Goal: Task Accomplishment & Management: Use online tool/utility

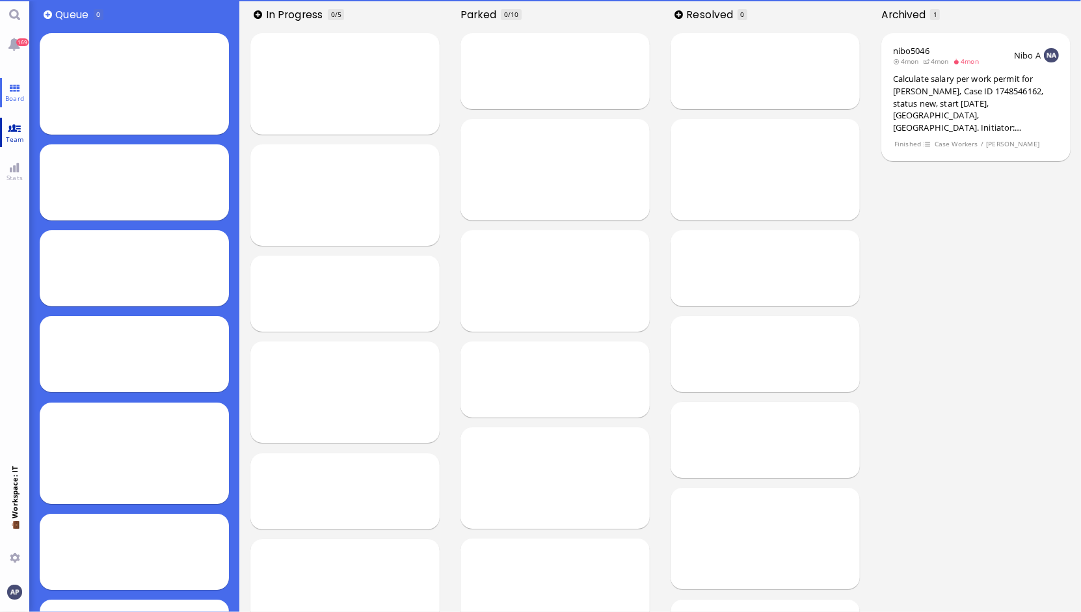
click at [16, 121] on link "Team" at bounding box center [14, 132] width 29 height 29
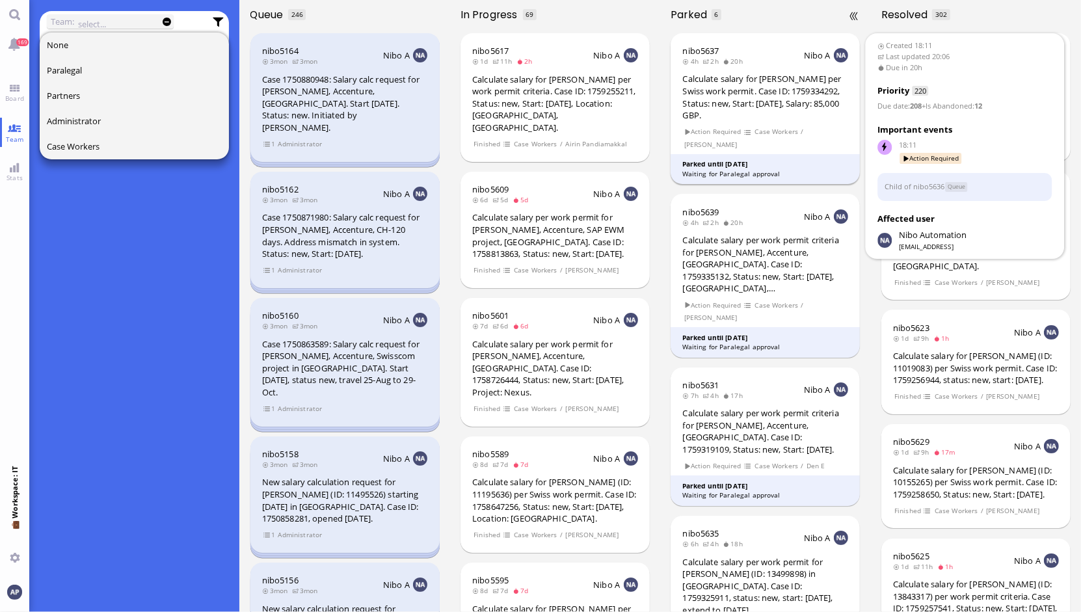
click at [773, 105] on div "Calculate salary for [PERSON_NAME] per Swiss work permit. Case ID: 1759334292, …" at bounding box center [766, 97] width 166 height 48
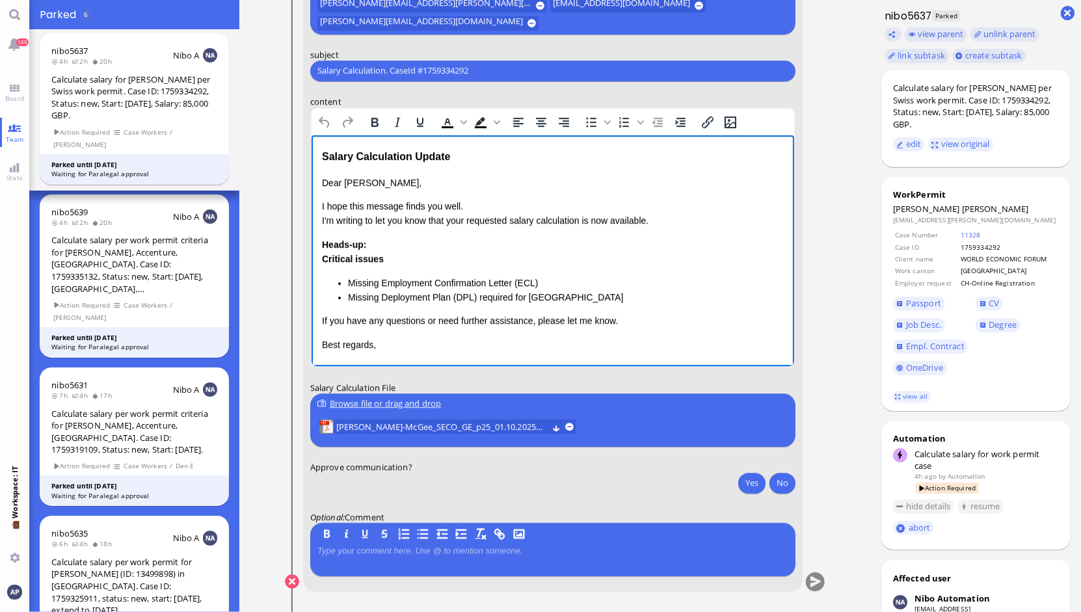
drag, startPoint x: 319, startPoint y: 155, endPoint x: 467, endPoint y: 176, distance: 149.0
click at [467, 176] on html "Salary Calculation Update Dear Belén, I hope this message finds you well. I'm w…" at bounding box center [552, 250] width 483 height 230
drag, startPoint x: 467, startPoint y: 172, endPoint x: 287, endPoint y: 146, distance: 181.5
click at [311, 146] on html "Salary Calculation Update Dear Belén, I hope this message finds you well. I'm w…" at bounding box center [552, 250] width 483 height 230
click at [338, 161] on div "Salary Calculation Update" at bounding box center [552, 156] width 462 height 17
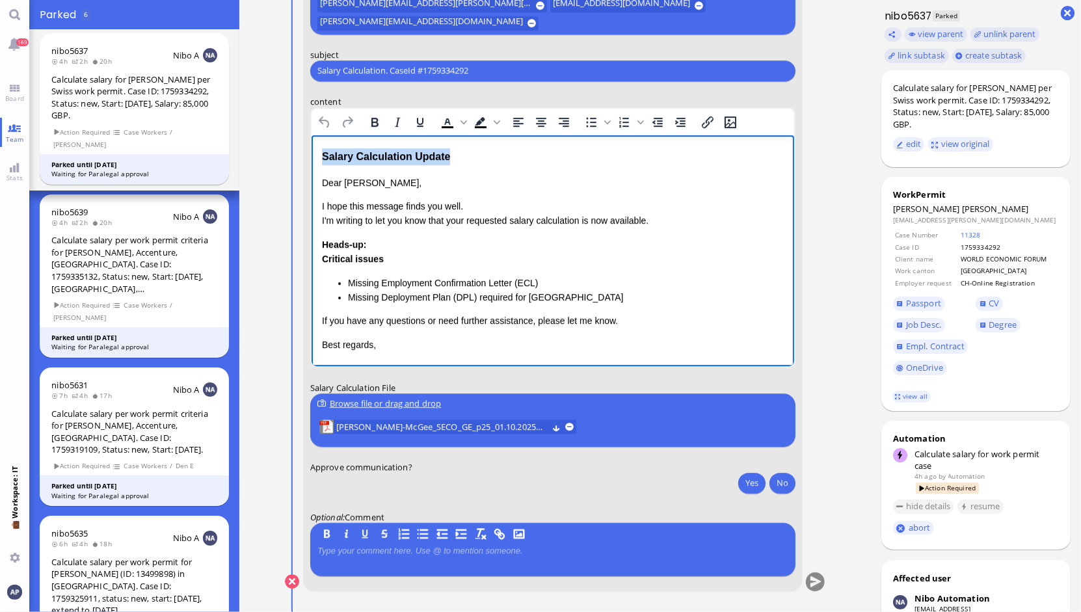
drag, startPoint x: 323, startPoint y: 156, endPoint x: 580, endPoint y: 151, distance: 257.0
click at [580, 151] on div "Salary Calculation Update" at bounding box center [552, 156] width 462 height 17
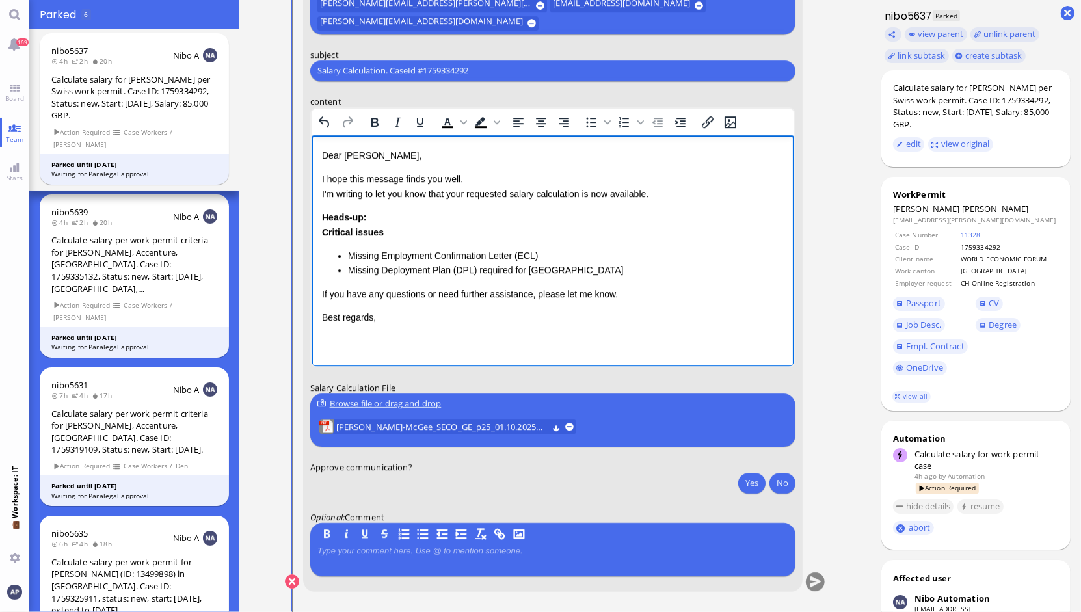
click at [368, 75] on input "Salary Calculation. CaseId #1759334292" at bounding box center [552, 71] width 471 height 14
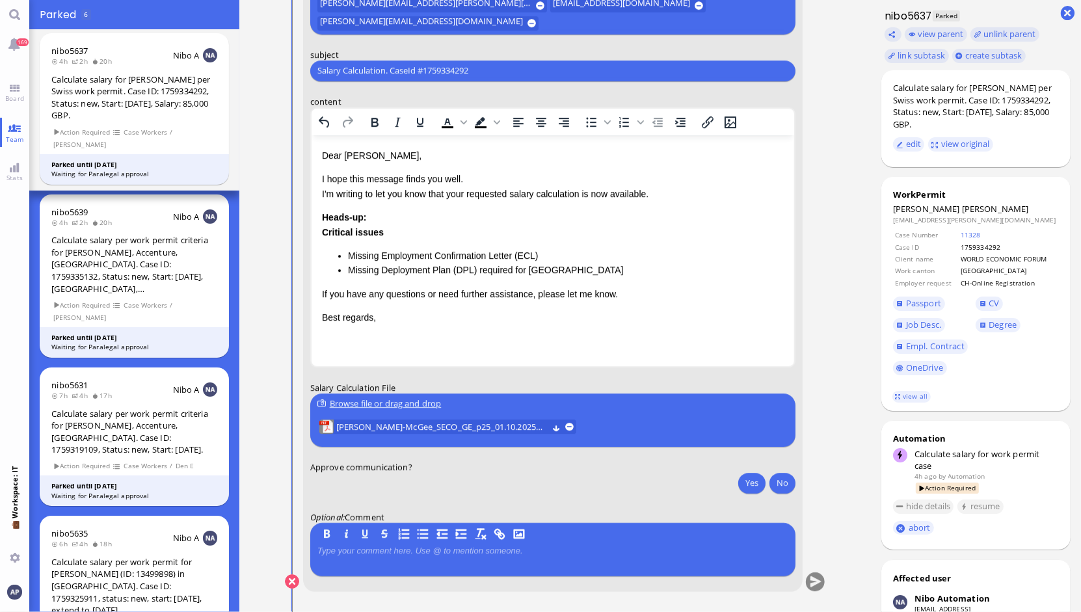
click at [368, 75] on input "Salary Calculation. CaseId #1759334292" at bounding box center [552, 71] width 471 height 14
paste input "PazPerTout new case: Rhiannon Tambini-McGee (1759334292 / 11725925), Employer R…"
type input "Re: PazPerTout new case: [PERSON_NAME] (1759334292 / 11725925), Employer Reques…"
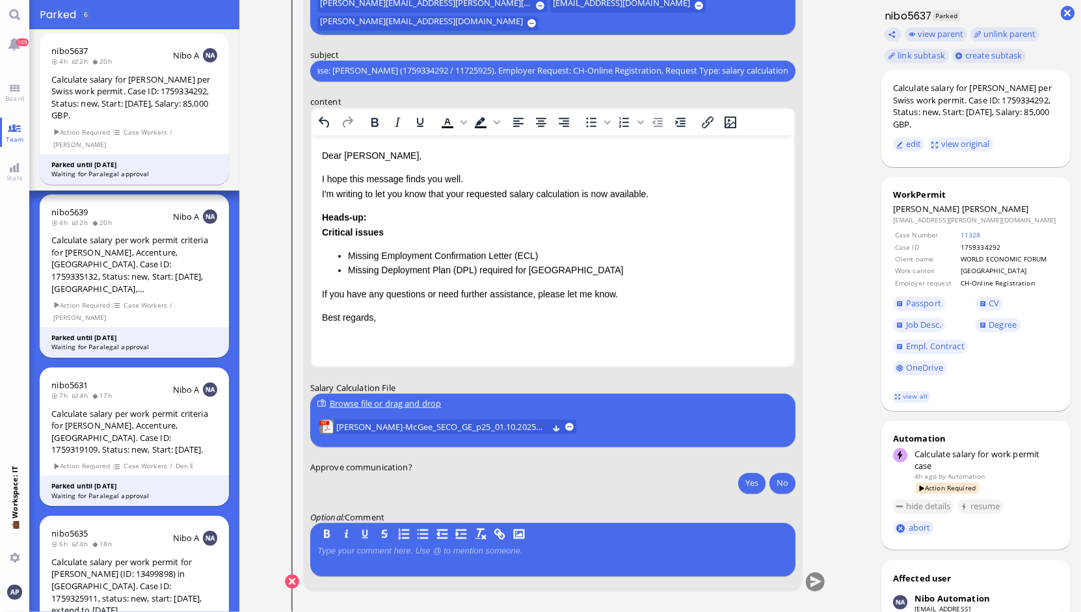
scroll to position [0, 0]
click at [444, 421] on span "[PERSON_NAME]-McGee_SECO_GE_p25_01.10.2025.pdf" at bounding box center [441, 427] width 211 height 14
click at [752, 478] on button "Yes" at bounding box center [751, 482] width 27 height 21
click at [526, 266] on li "Missing Deployment Plan (DPL) required for [GEOGRAPHIC_DATA]" at bounding box center [565, 269] width 436 height 14
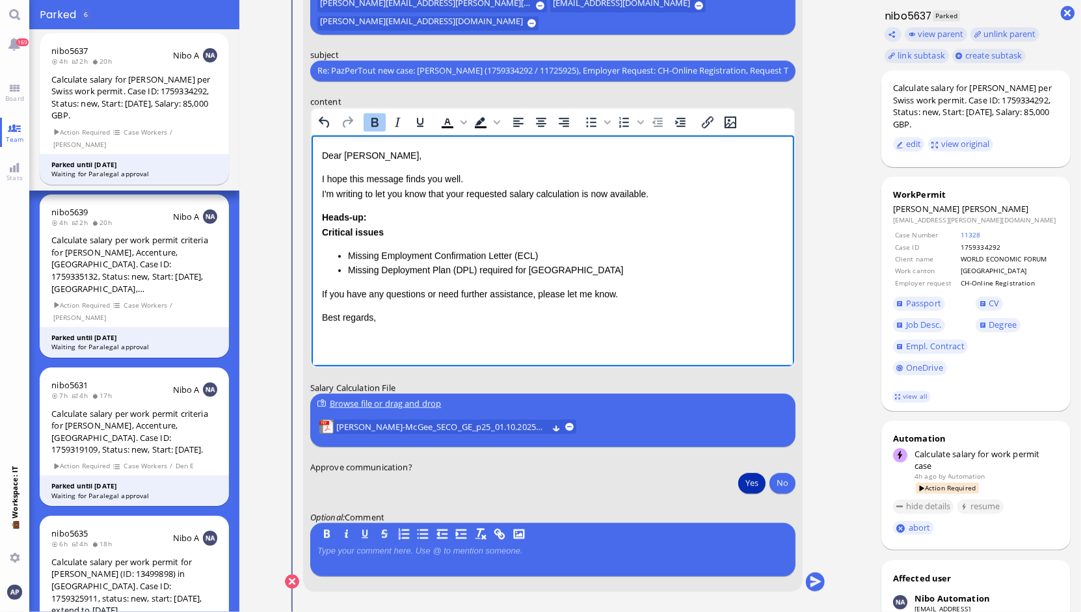
drag, startPoint x: 320, startPoint y: 215, endPoint x: 526, endPoint y: 262, distance: 211.6
click at [513, 260] on html "Dear Belén, I hope this message finds you well. I'm writing to let you know tha…" at bounding box center [552, 236] width 483 height 203
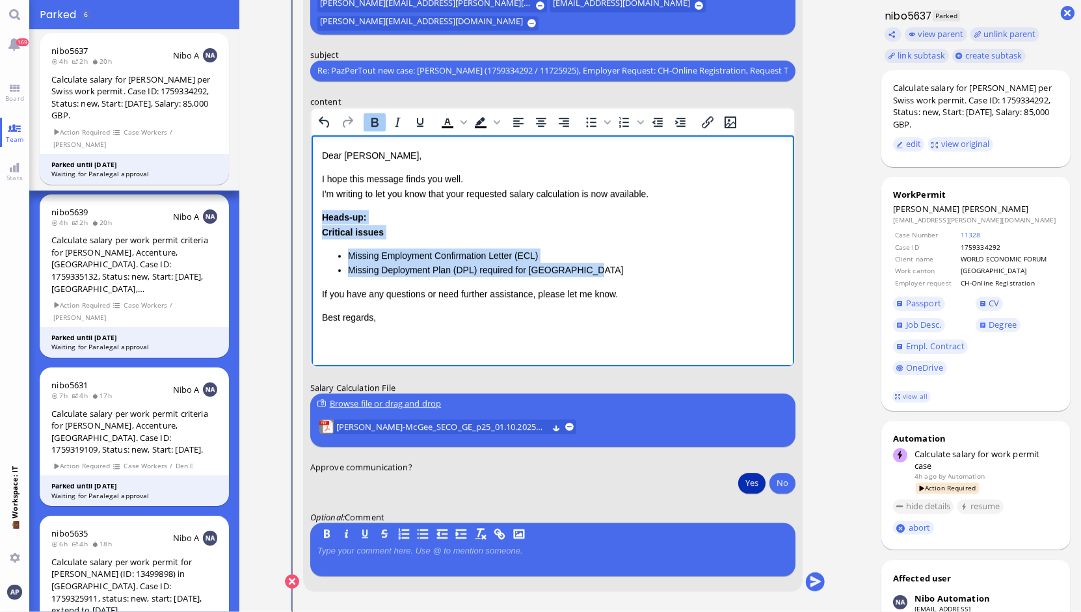
drag, startPoint x: 600, startPoint y: 275, endPoint x: 294, endPoint y: 209, distance: 312.7
click at [311, 209] on html "Dear Belén, I hope this message finds you well. I'm writing to let you know tha…" at bounding box center [552, 236] width 483 height 203
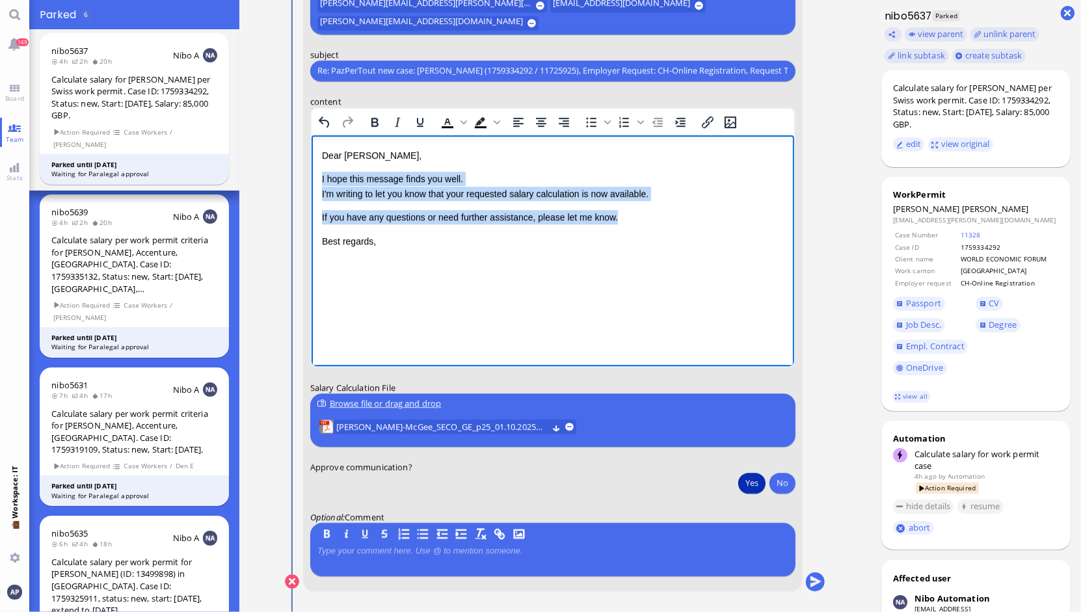
drag, startPoint x: 321, startPoint y: 181, endPoint x: 639, endPoint y: 211, distance: 319.5
click at [639, 211] on div "Dear Belén, I hope this message finds you well. I'm writing to let you know tha…" at bounding box center [552, 198] width 462 height 100
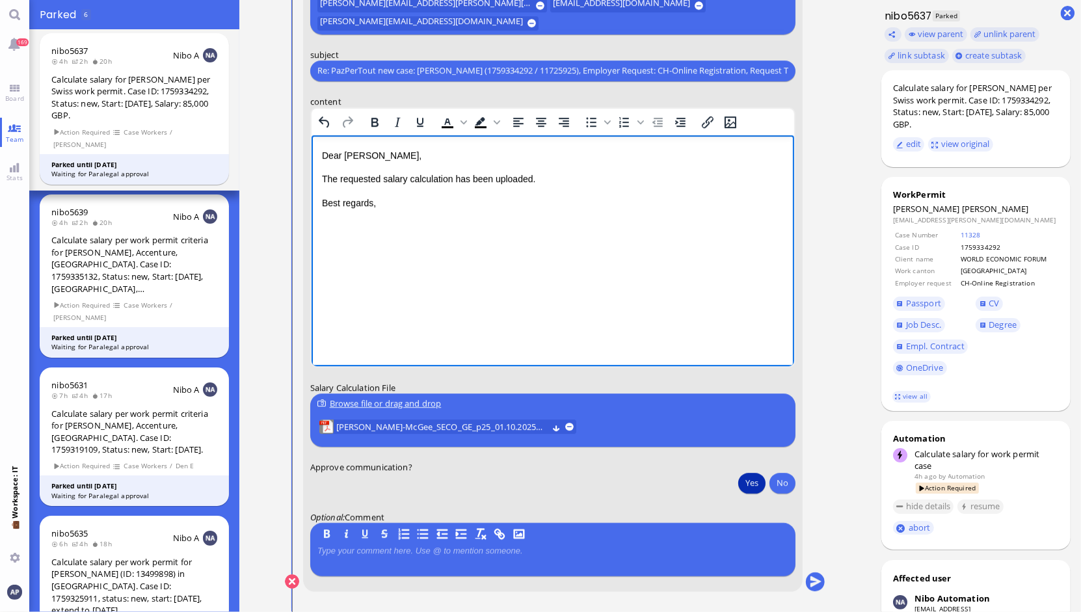
click at [340, 215] on html "Dear Belén, The requested salary calculation has been uploaded. Best regards," at bounding box center [552, 179] width 483 height 88
click at [379, 204] on p "Best regards," at bounding box center [552, 202] width 462 height 14
click at [811, 582] on button "submit" at bounding box center [815, 582] width 20 height 20
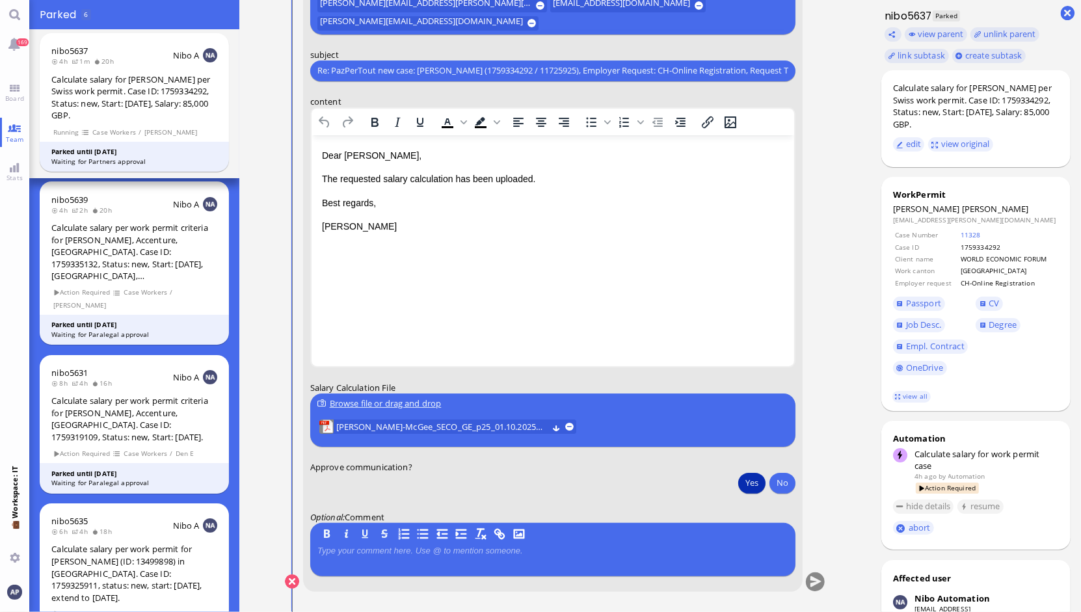
click at [750, 483] on button "Yes" at bounding box center [751, 482] width 27 height 21
click at [810, 584] on button "submit" at bounding box center [815, 582] width 20 height 20
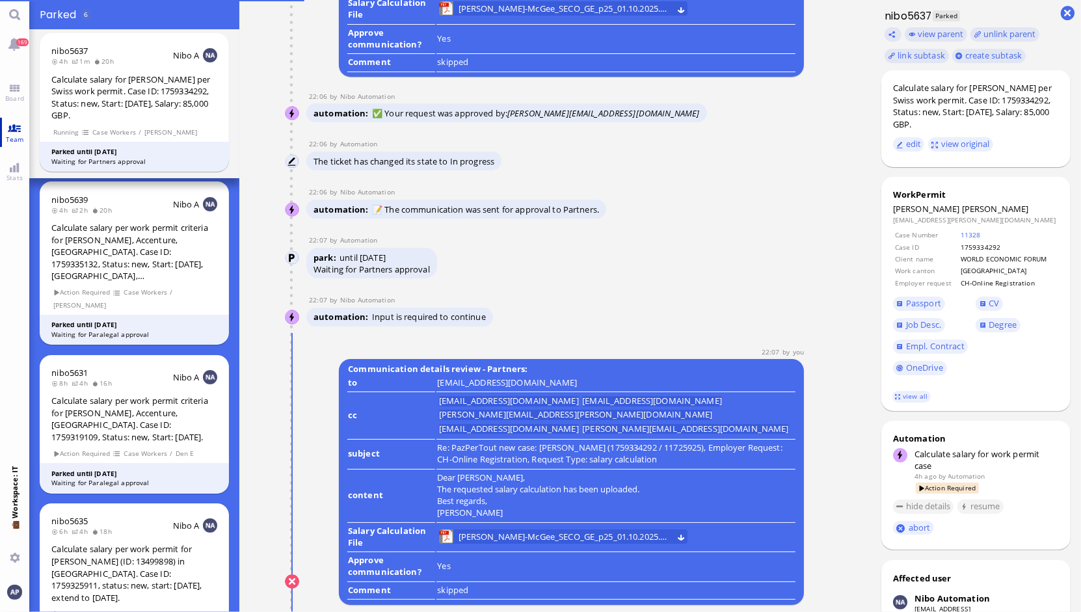
click at [13, 86] on link "Board" at bounding box center [14, 92] width 29 height 29
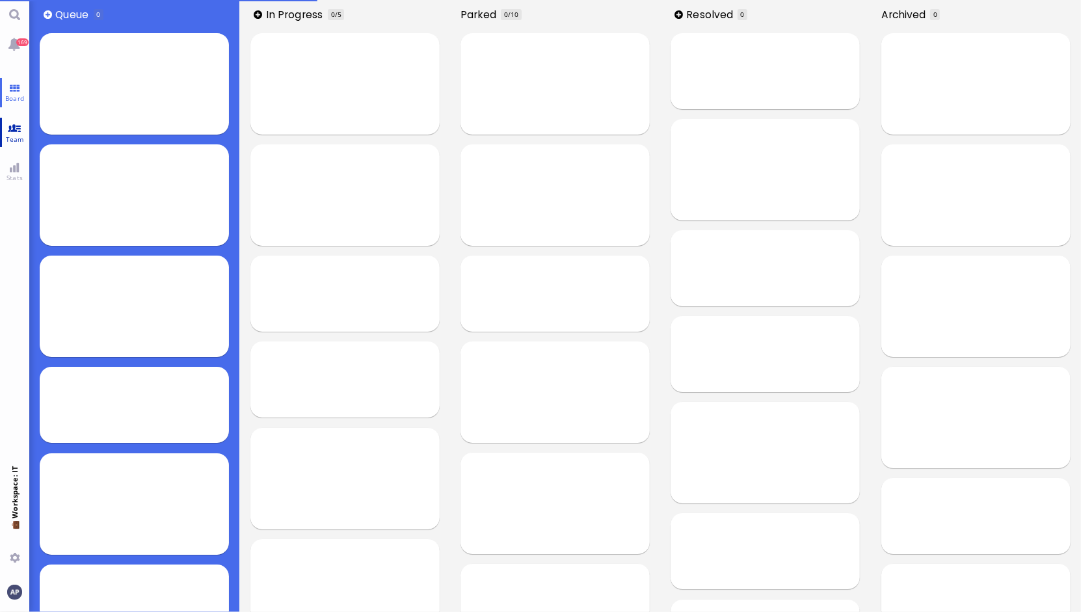
click at [14, 130] on link "Team" at bounding box center [14, 132] width 29 height 29
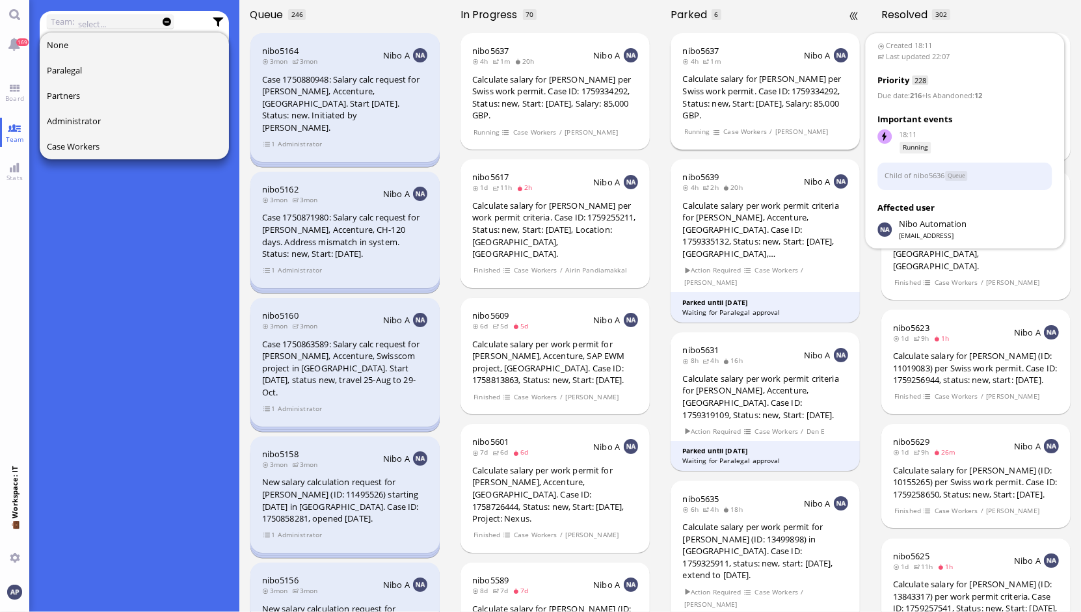
click at [747, 98] on div "Calculate salary for [PERSON_NAME] per Swiss work permit. Case ID: 1759334292, …" at bounding box center [766, 97] width 166 height 48
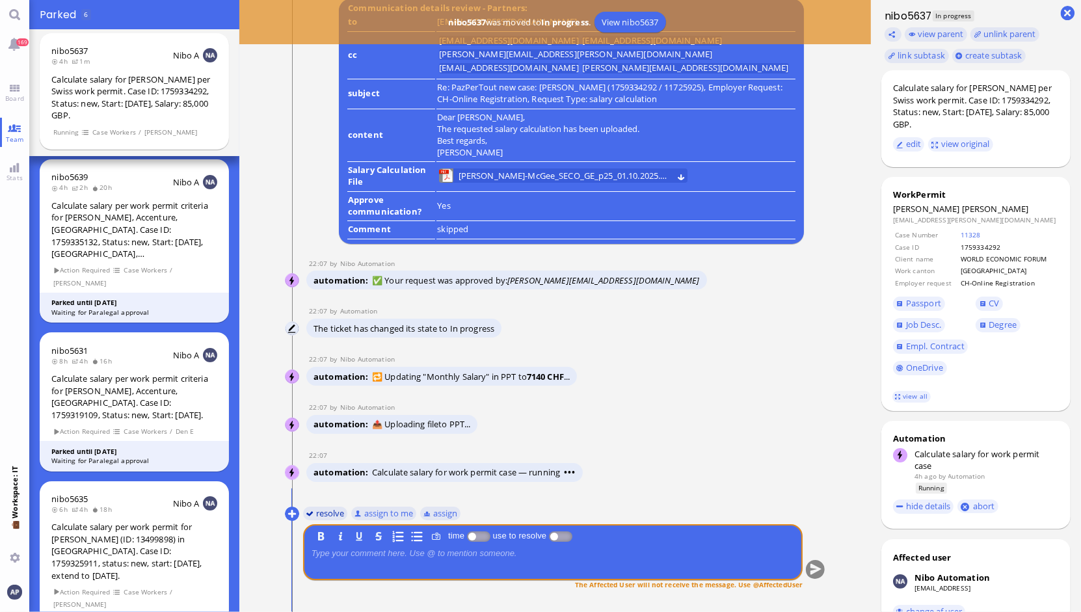
click at [326, 517] on button "resolve" at bounding box center [324, 513] width 45 height 14
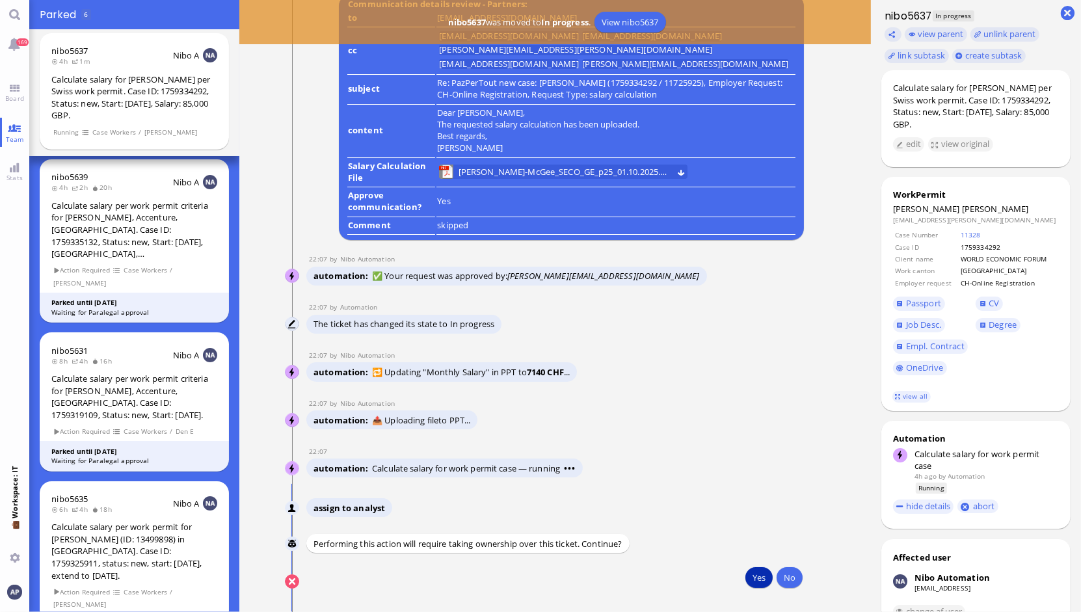
click at [750, 575] on button "Yes" at bounding box center [758, 577] width 27 height 21
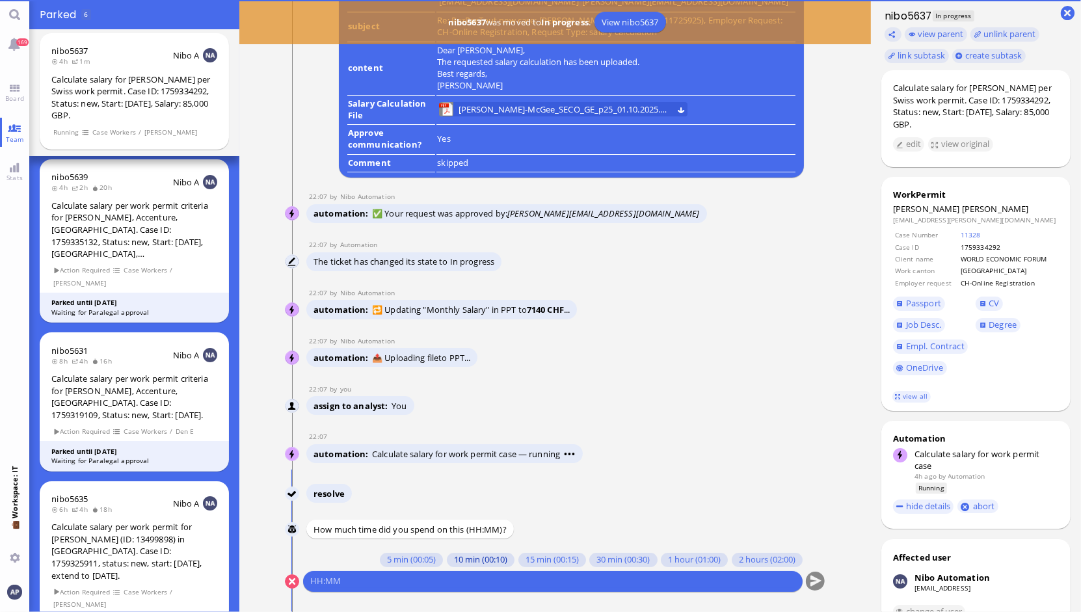
click at [455, 559] on button "10 min (00:10)" at bounding box center [480, 560] width 68 height 14
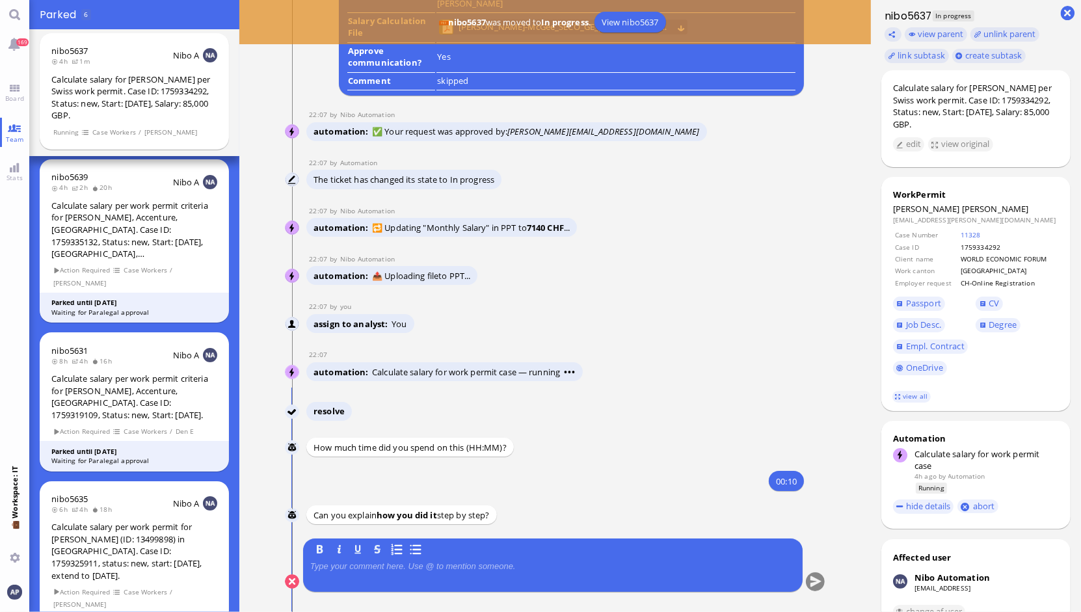
click at [622, 563] on p at bounding box center [552, 566] width 485 height 10
click at [808, 582] on button "submit" at bounding box center [815, 582] width 20 height 20
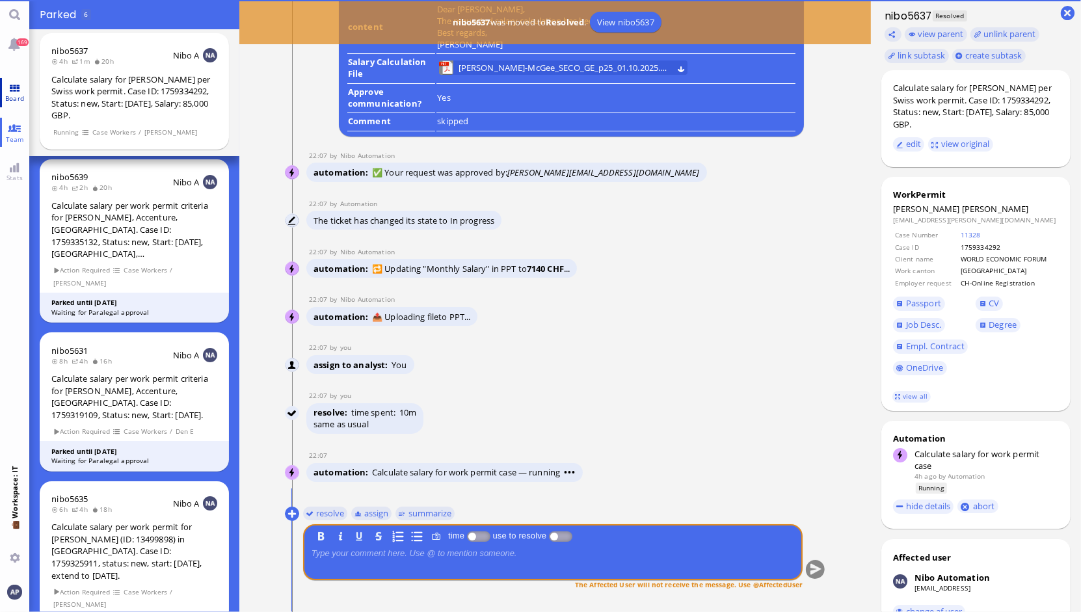
click at [11, 91] on link "Board" at bounding box center [14, 92] width 29 height 29
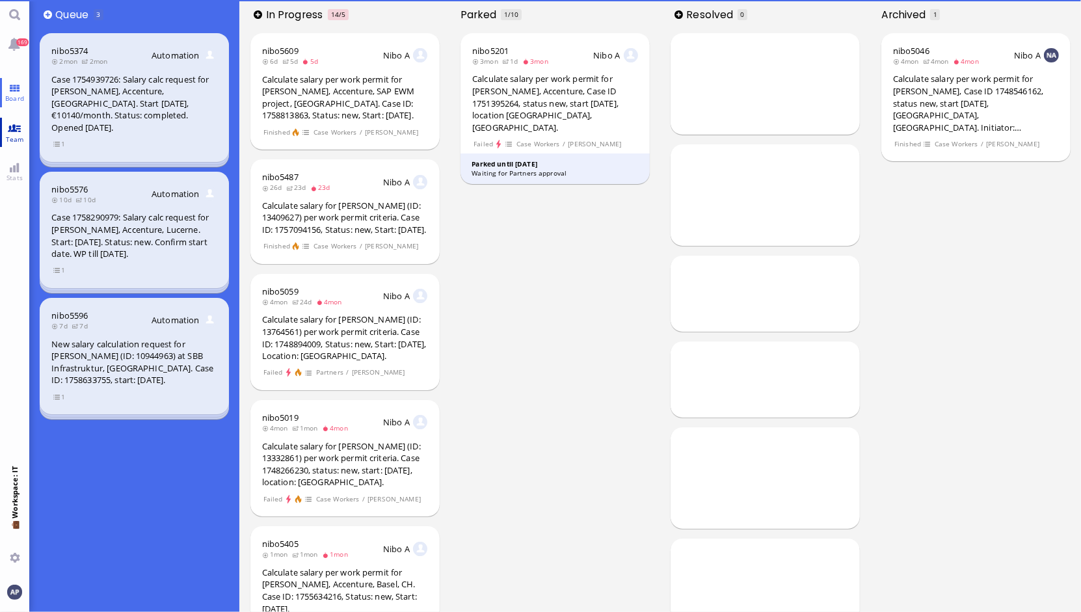
click at [18, 122] on link "Team" at bounding box center [14, 132] width 29 height 29
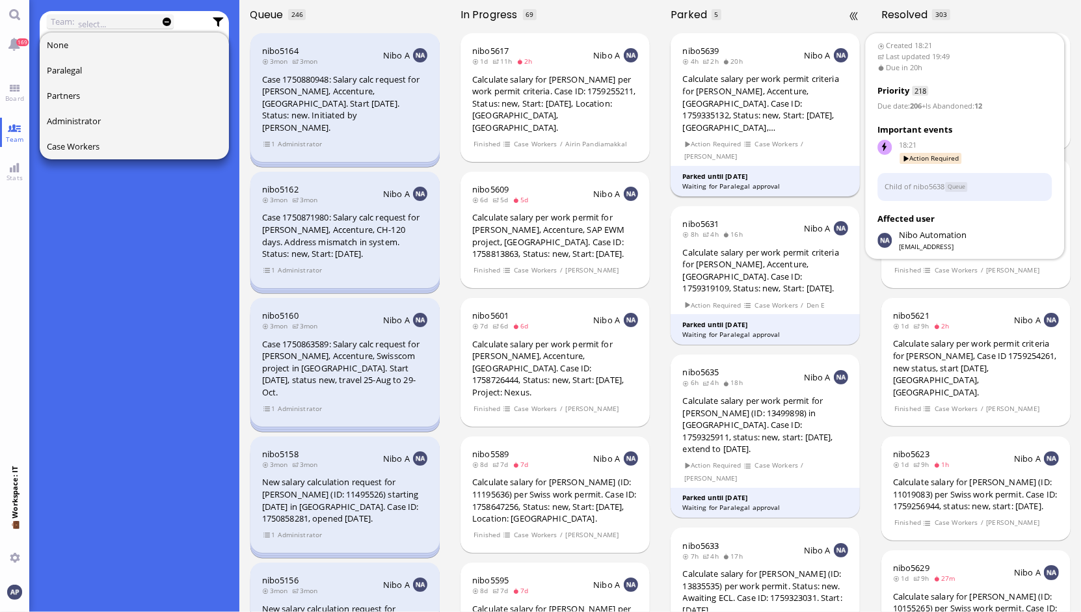
click at [756, 117] on div "Calculate salary per work permit criteria for Eleanor Hillcox, Accenture, UK. C…" at bounding box center [766, 103] width 166 height 60
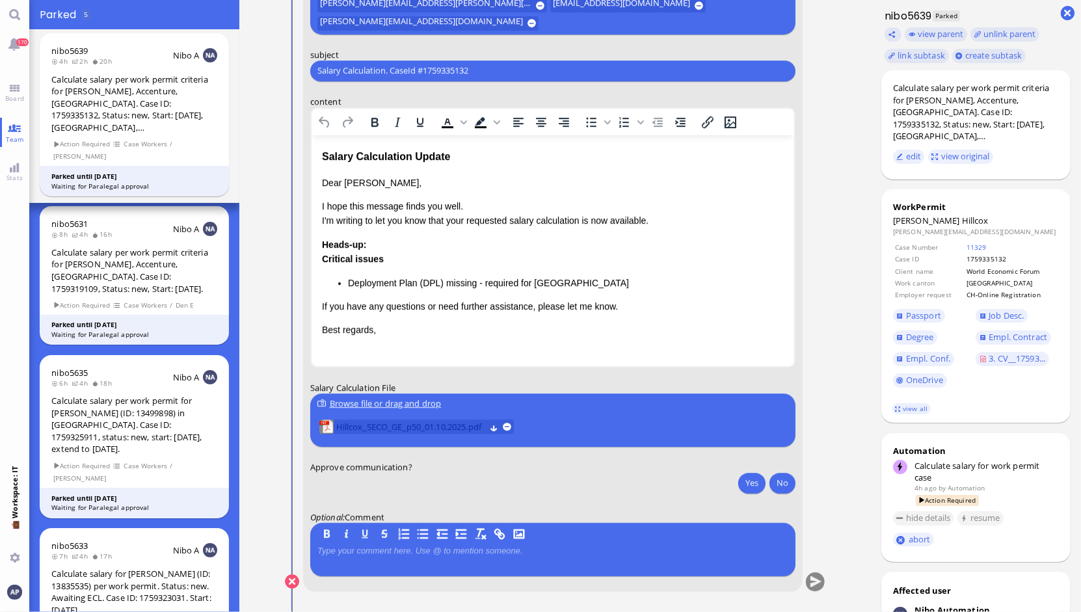
click at [364, 423] on span "Hillcox_SECO_GE_p50_01.10.2025.pdf" at bounding box center [410, 427] width 149 height 14
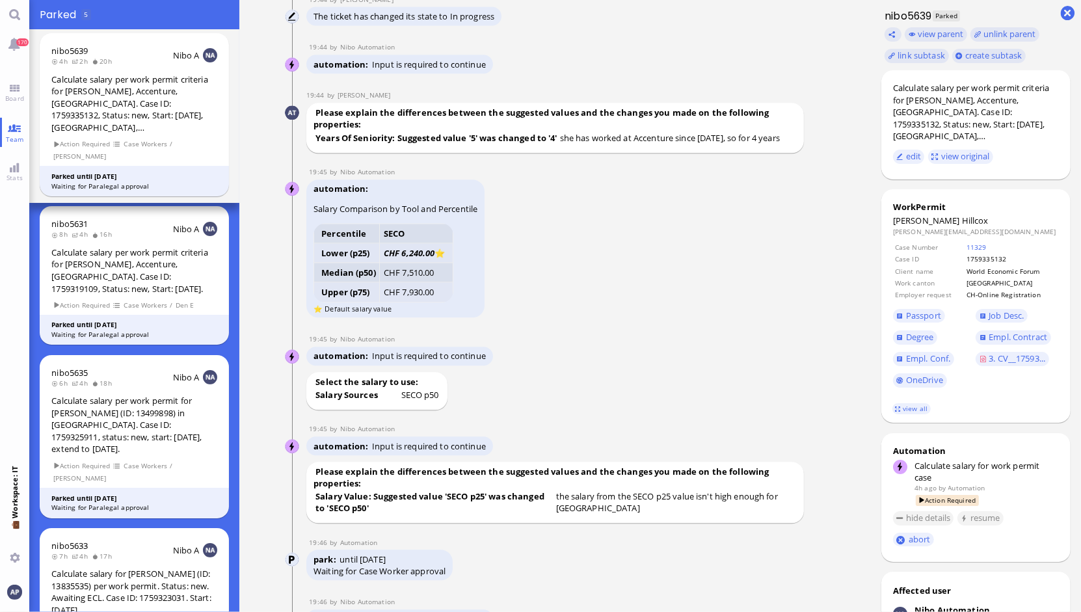
scroll to position [-1351, 0]
click at [774, 477] on div "Please explain the differences between the suggested values and the changes you…" at bounding box center [555, 493] width 498 height 62
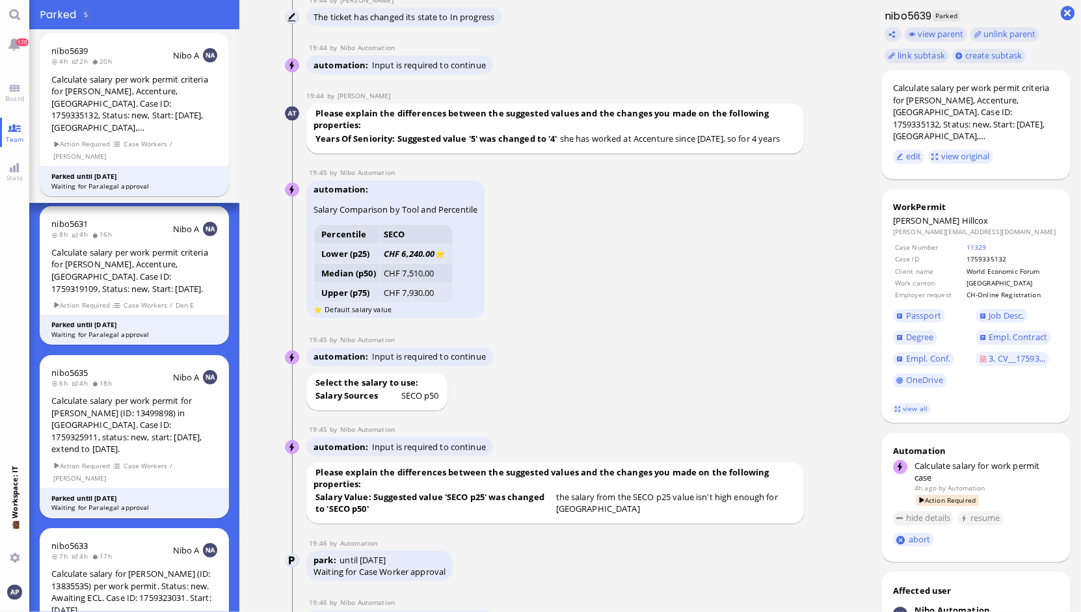
drag, startPoint x: 774, startPoint y: 477, endPoint x: 794, endPoint y: 513, distance: 40.8
click at [794, 513] on div "Please explain the differences between the suggested values and the changes you…" at bounding box center [555, 493] width 498 height 62
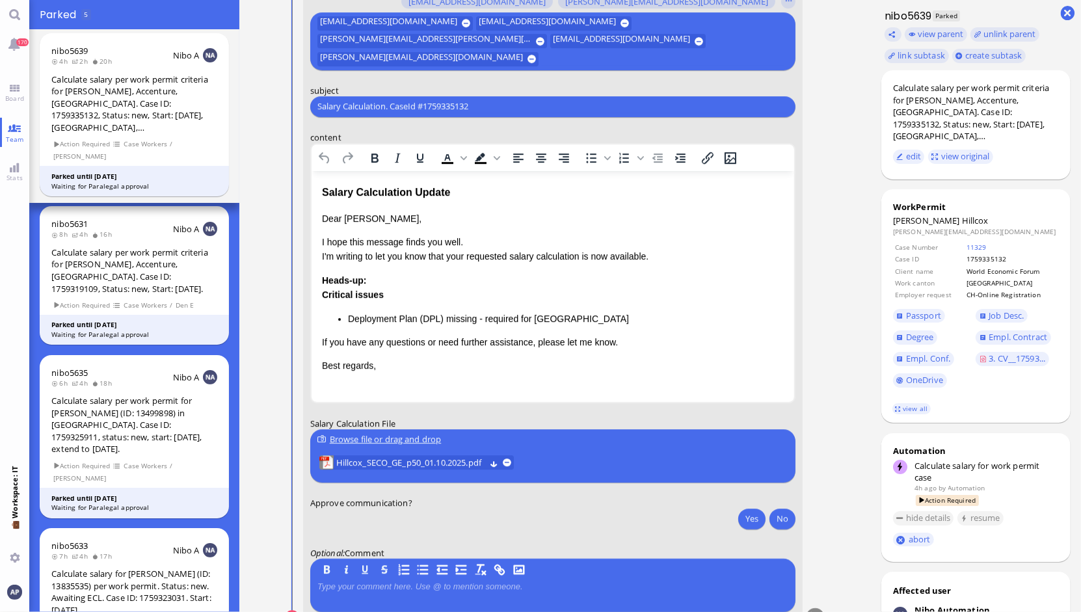
scroll to position [-33, 0]
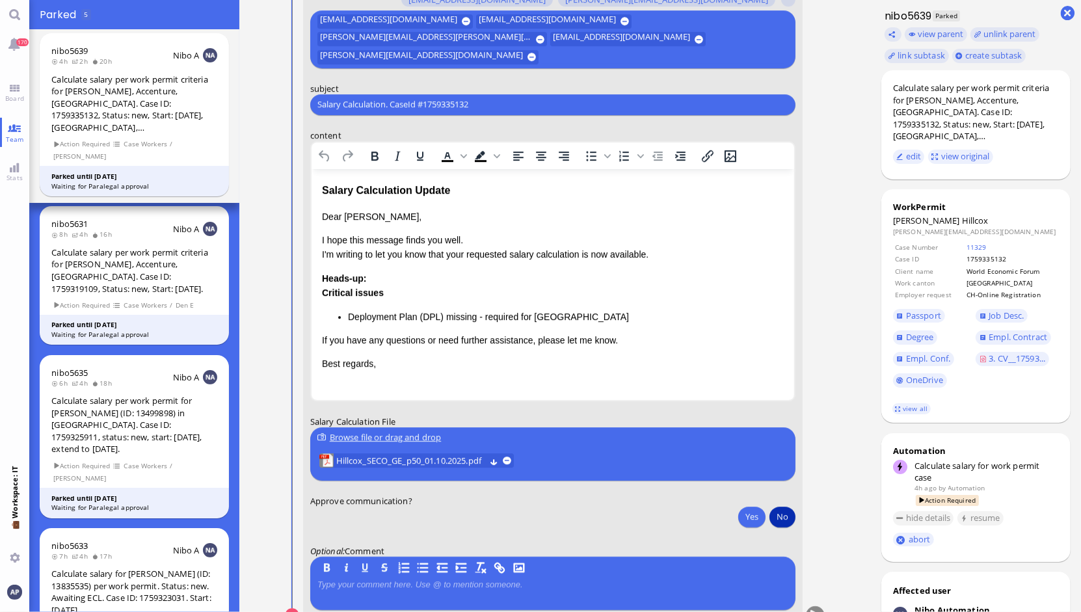
click at [775, 517] on button "No" at bounding box center [782, 516] width 26 height 21
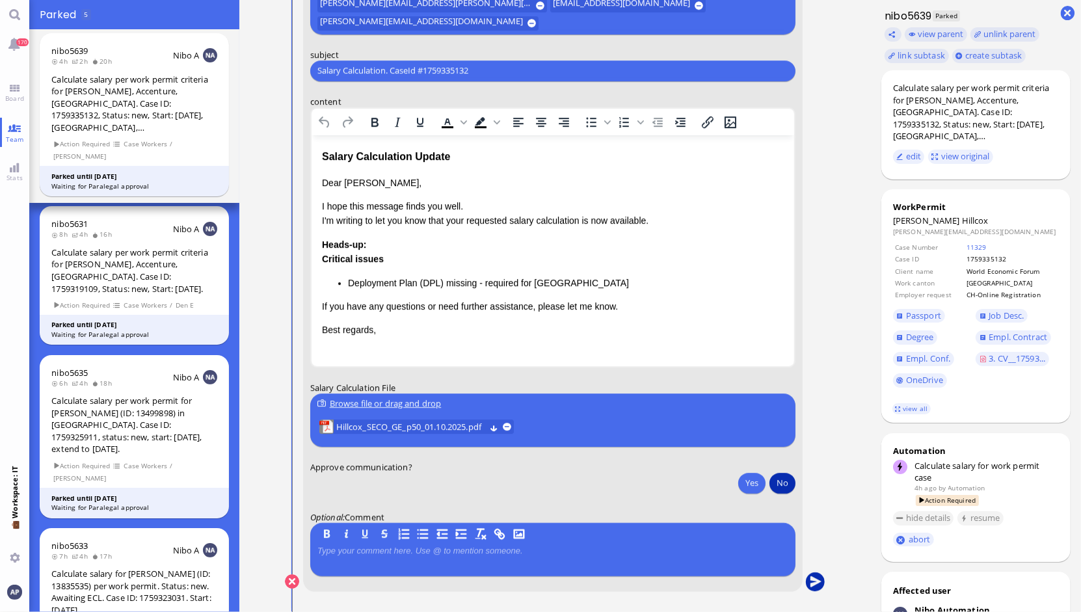
click at [808, 586] on button "submit" at bounding box center [815, 582] width 20 height 20
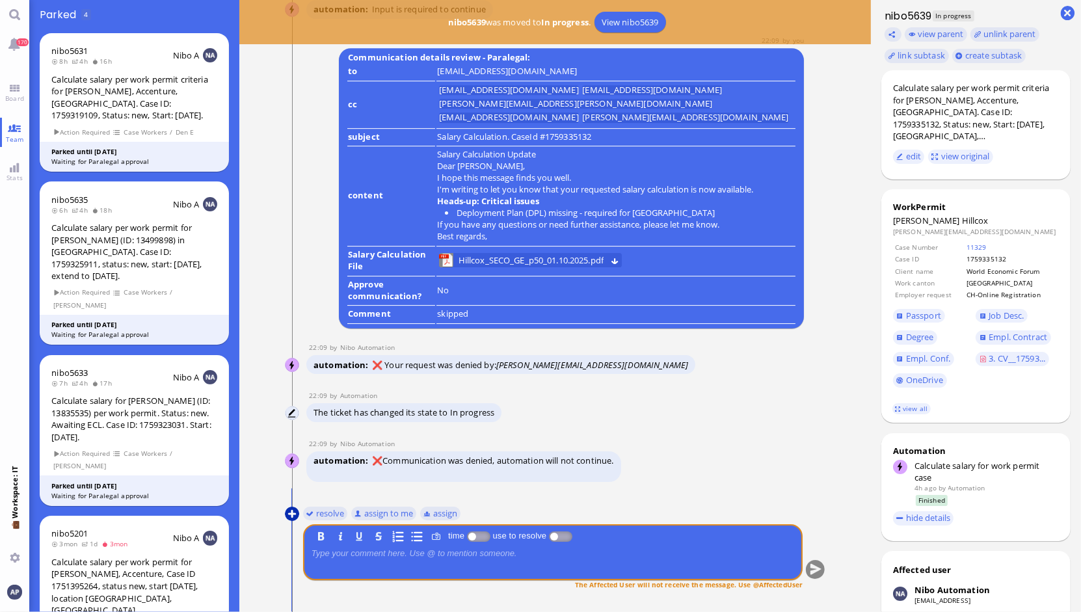
click at [285, 513] on button at bounding box center [292, 514] width 14 height 14
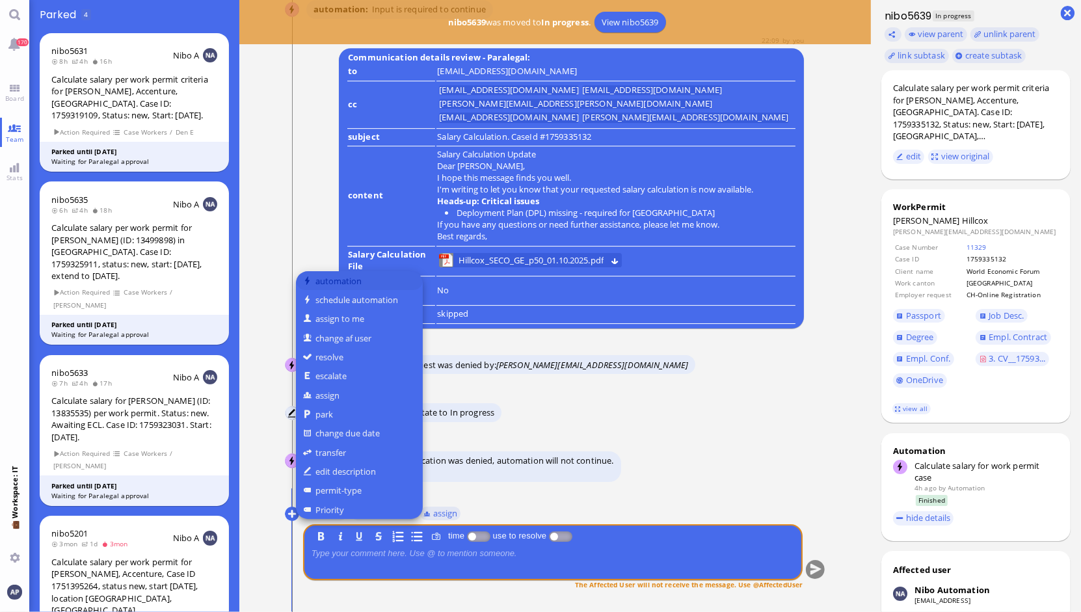
click at [347, 282] on button "automation" at bounding box center [359, 280] width 127 height 19
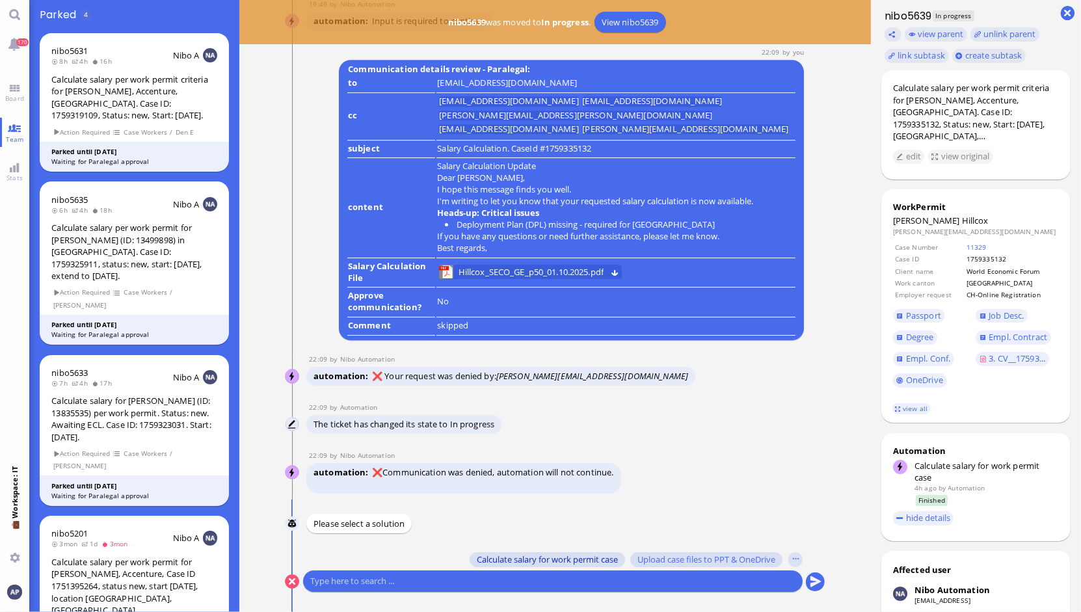
click at [572, 555] on span "Calculate salary for work permit case" at bounding box center [547, 559] width 141 height 10
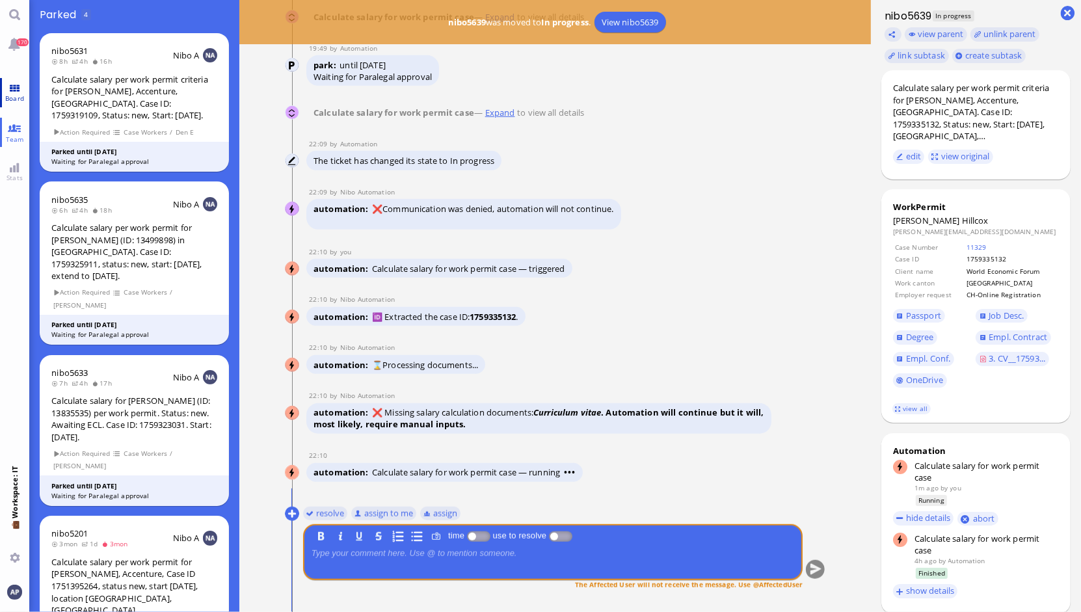
click at [14, 99] on span "Board" at bounding box center [14, 98] width 25 height 9
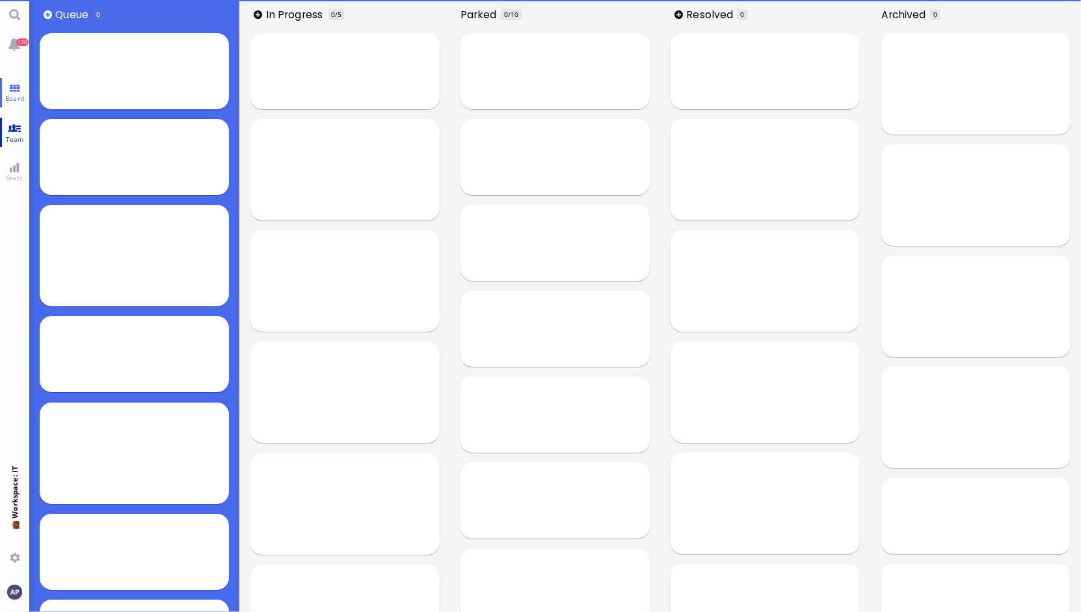
click at [16, 129] on link "Team" at bounding box center [14, 132] width 29 height 29
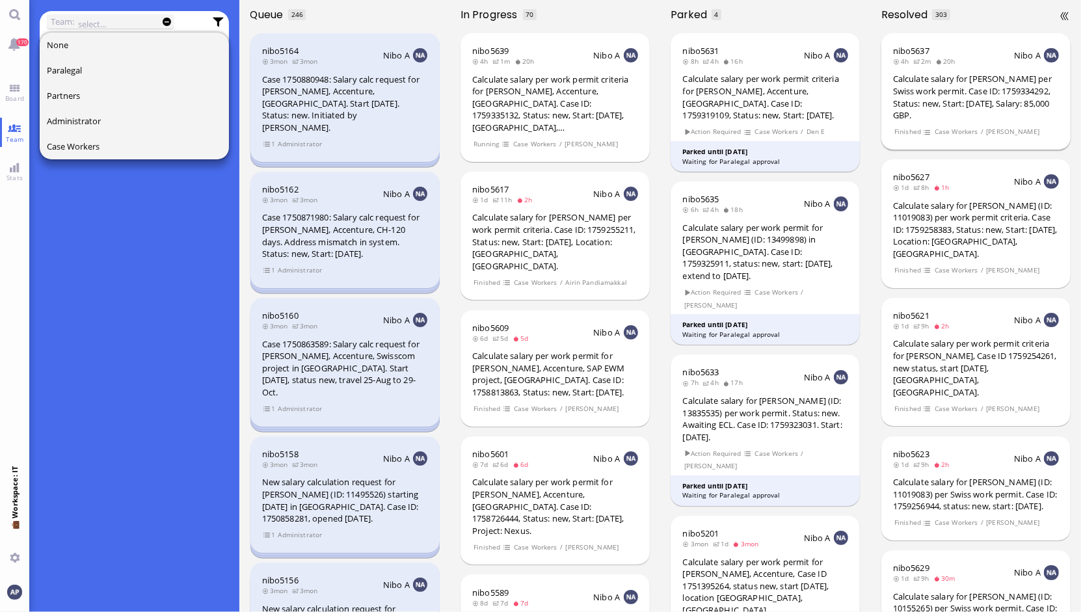
click at [972, 101] on div "Calculate salary for [PERSON_NAME] per Swiss work permit. Case ID: 1759334292, …" at bounding box center [976, 97] width 166 height 48
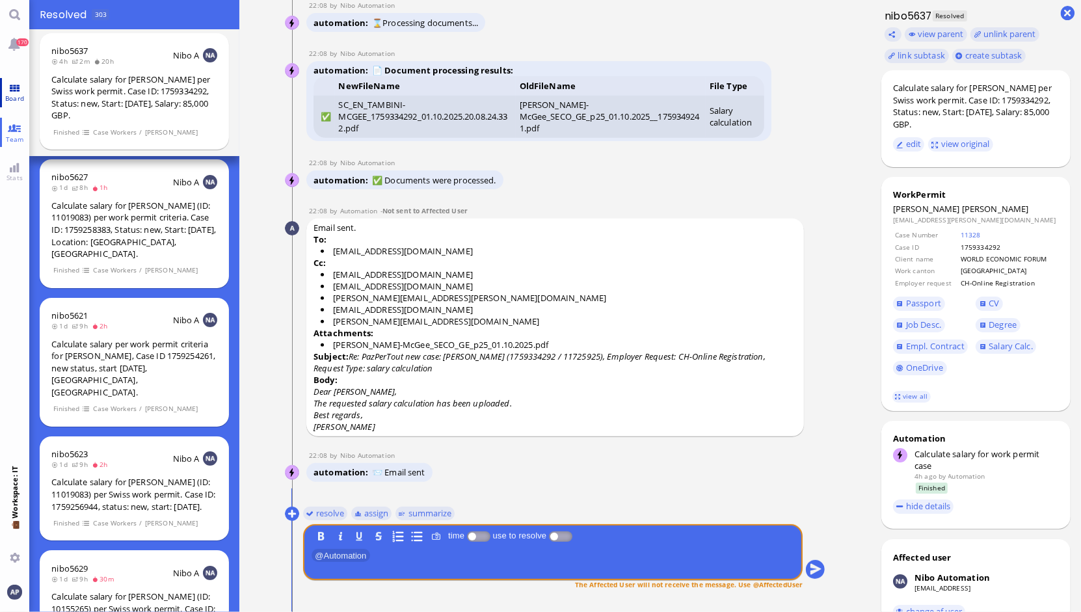
click at [21, 96] on span "Board" at bounding box center [14, 98] width 25 height 9
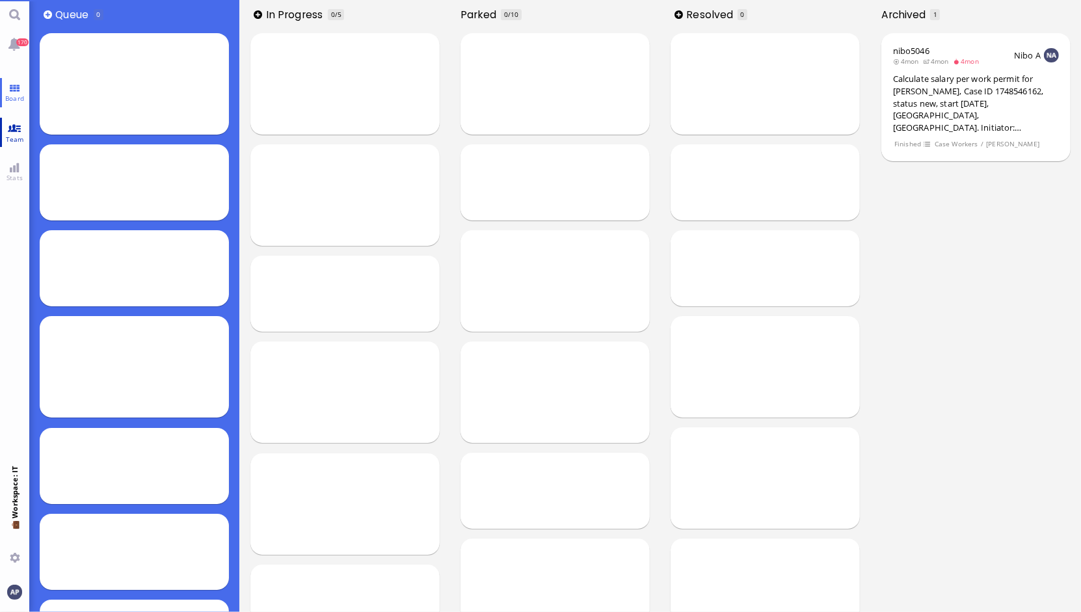
click at [16, 135] on span "Team" at bounding box center [15, 139] width 25 height 9
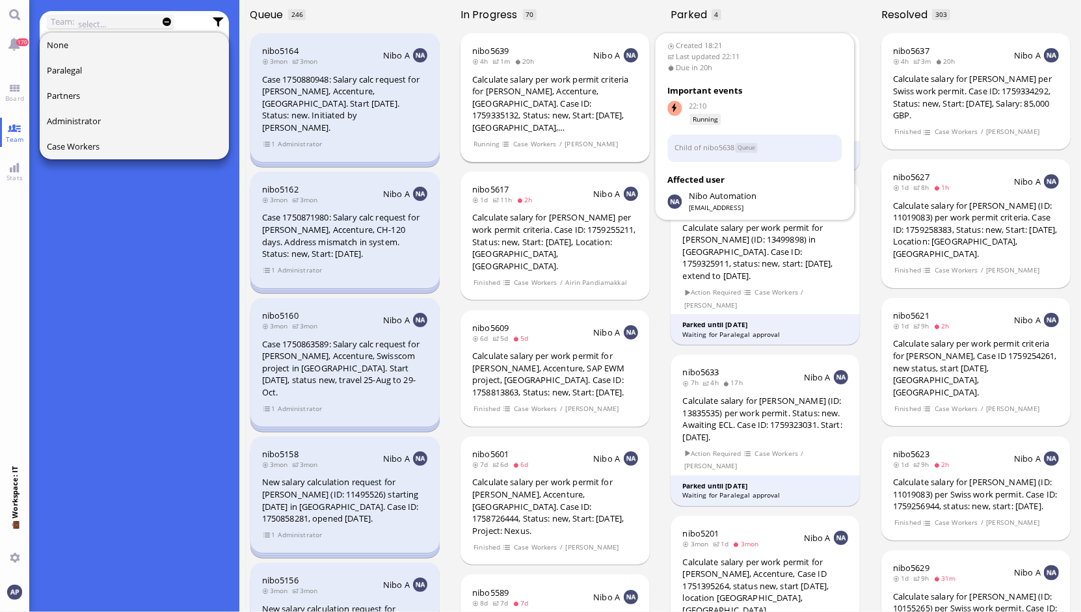
click at [572, 96] on div "Calculate salary per work permit criteria for Eleanor Hillcox, Accenture, UK. C…" at bounding box center [555, 104] width 166 height 60
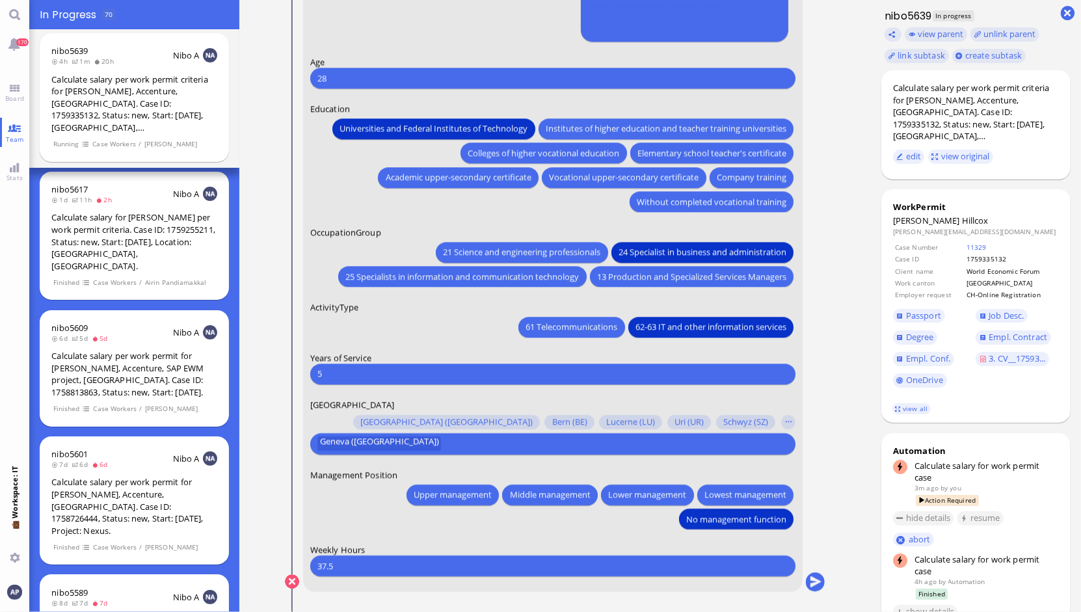
click at [467, 379] on input "5" at bounding box center [552, 374] width 471 height 14
type input "4"
click at [805, 585] on button "submit" at bounding box center [815, 582] width 20 height 20
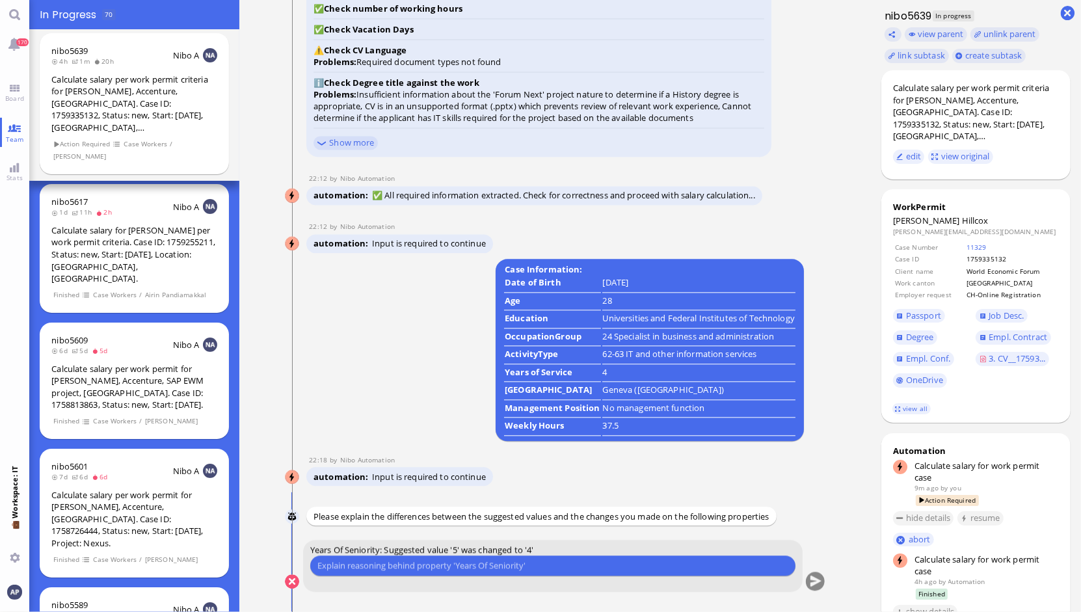
click at [513, 569] on input "text" at bounding box center [552, 566] width 471 height 14
type input "employee started with Accenture in February 2021 according to ECL and PPT entry"
click at [809, 582] on button "submit" at bounding box center [815, 582] width 20 height 20
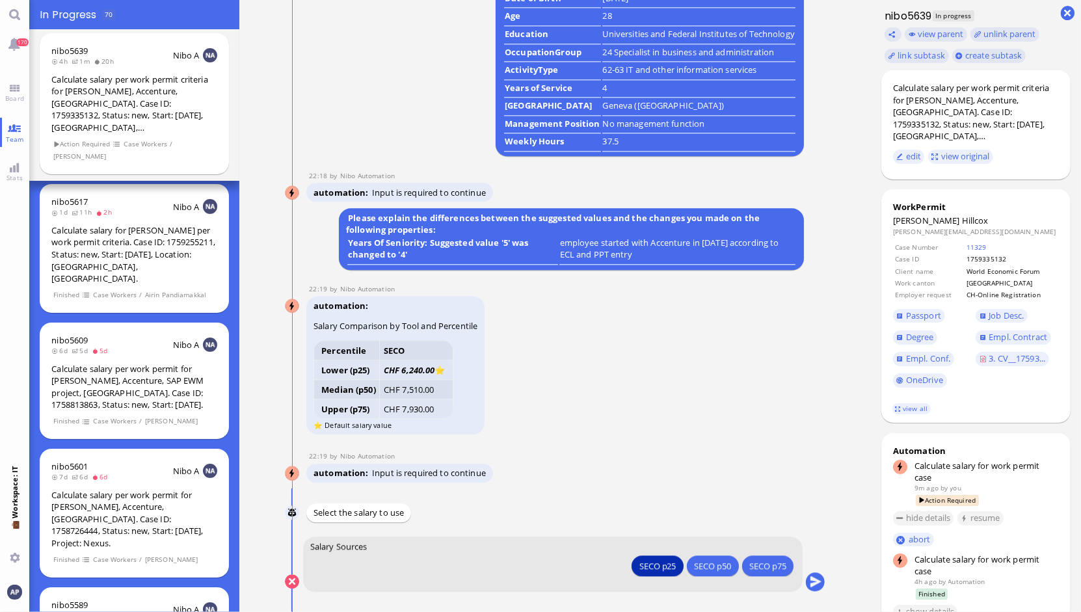
click at [648, 567] on div "SECO p25" at bounding box center [657, 566] width 37 height 14
click at [639, 568] on div "SECO p25" at bounding box center [657, 566] width 37 height 14
click at [805, 582] on button "submit" at bounding box center [815, 582] width 20 height 20
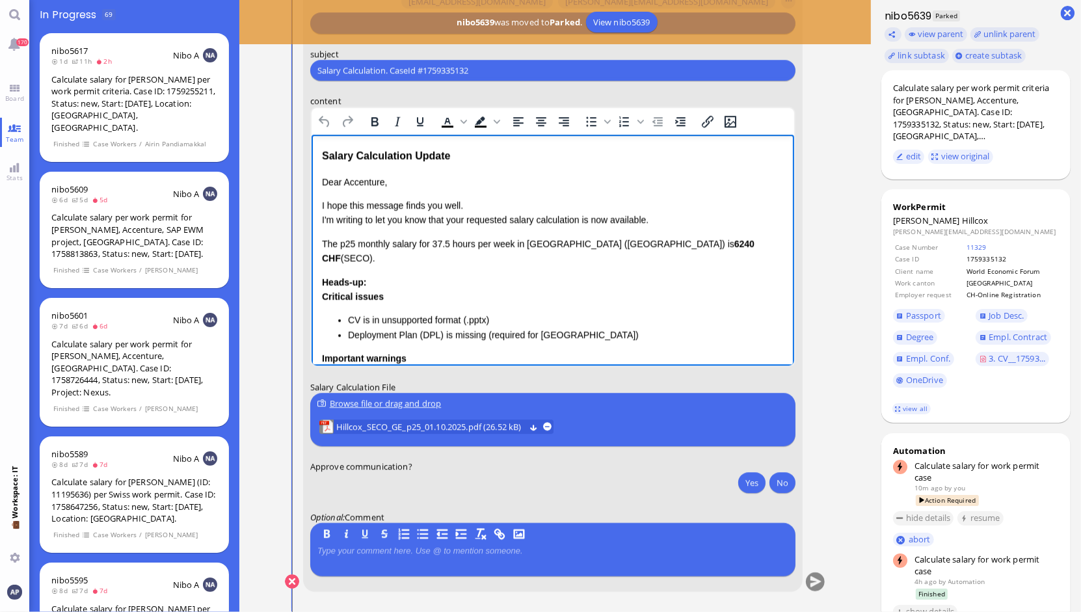
click at [319, 155] on html "Salary Calculation Update Dear Accenture, I hope this message finds you well. I…" at bounding box center [552, 395] width 483 height 521
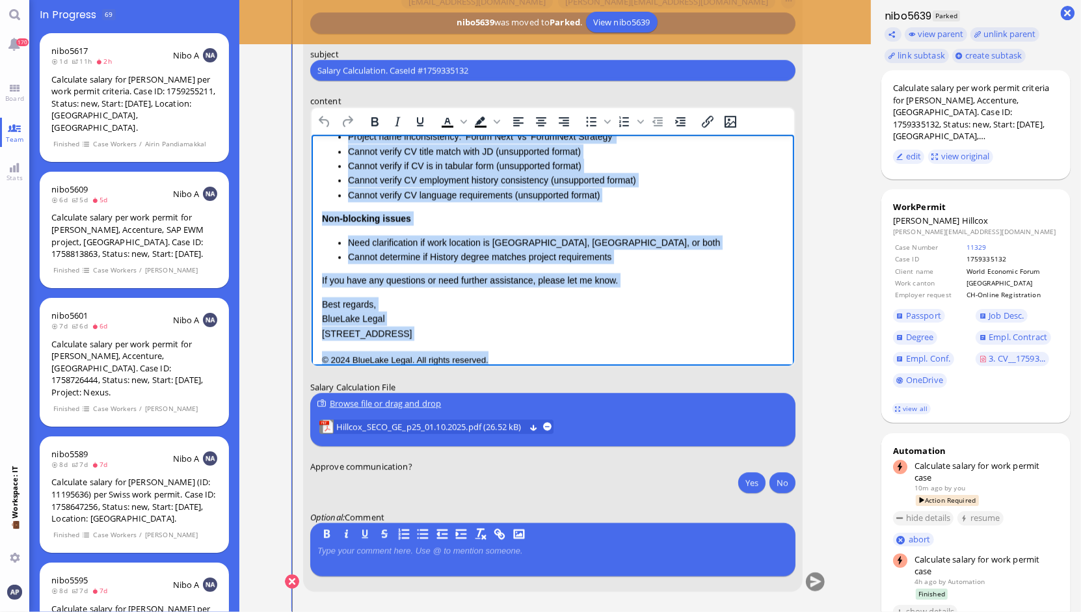
drag, startPoint x: 323, startPoint y: 155, endPoint x: 688, endPoint y: 639, distance: 605.6
click at [688, 381] on html "Salary Calculation Update Dear Accenture, I hope this message finds you well. I…" at bounding box center [552, 120] width 483 height 521
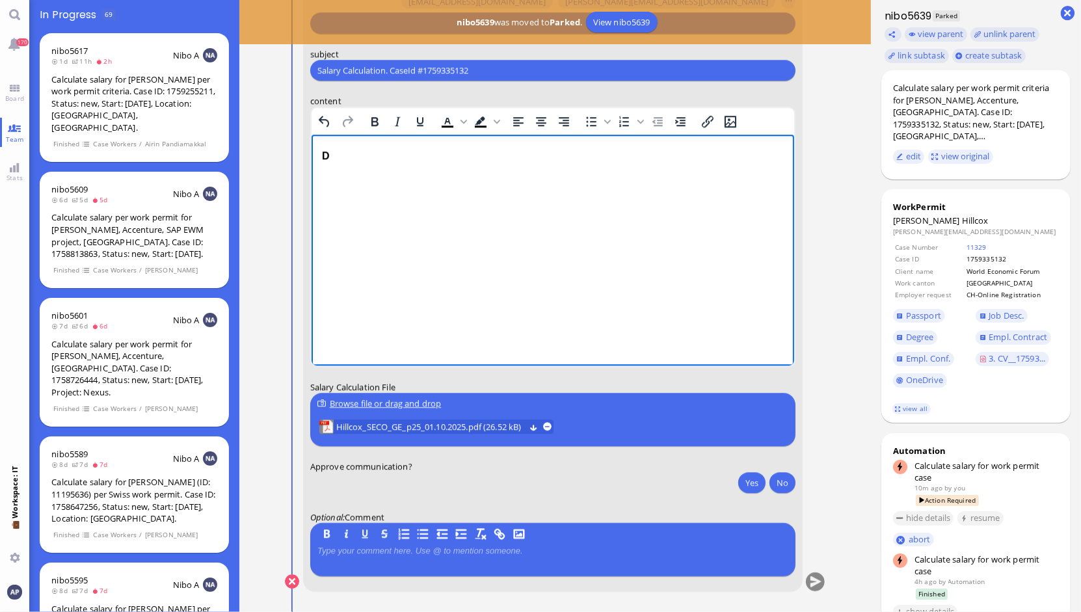
scroll to position [0, 0]
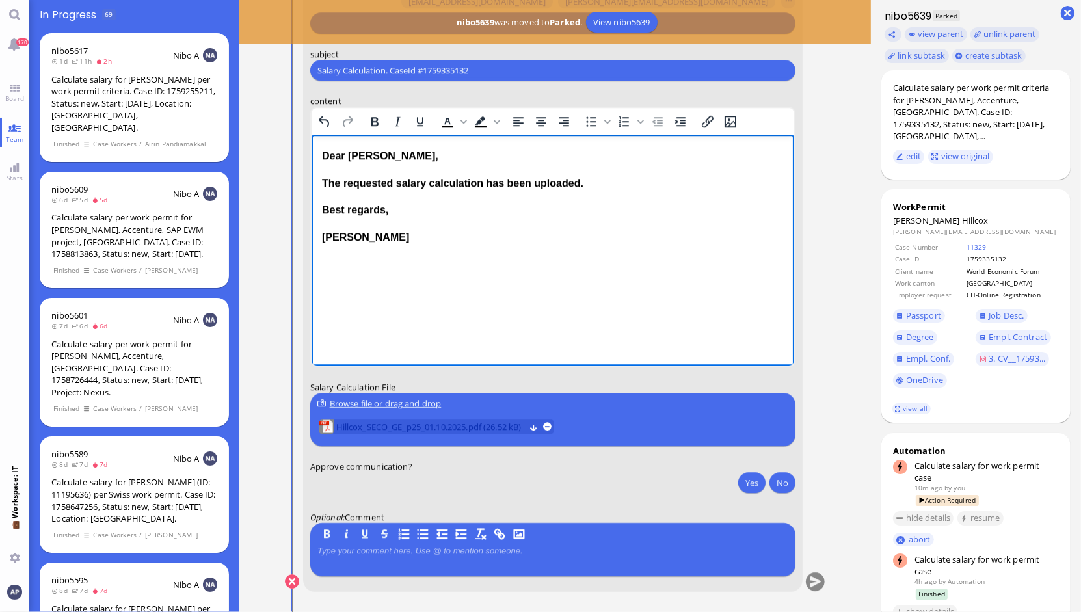
click at [474, 426] on span "Hillcox_SECO_GE_p25_01.10.2025.pdf (26.52 kB)" at bounding box center [430, 427] width 189 height 14
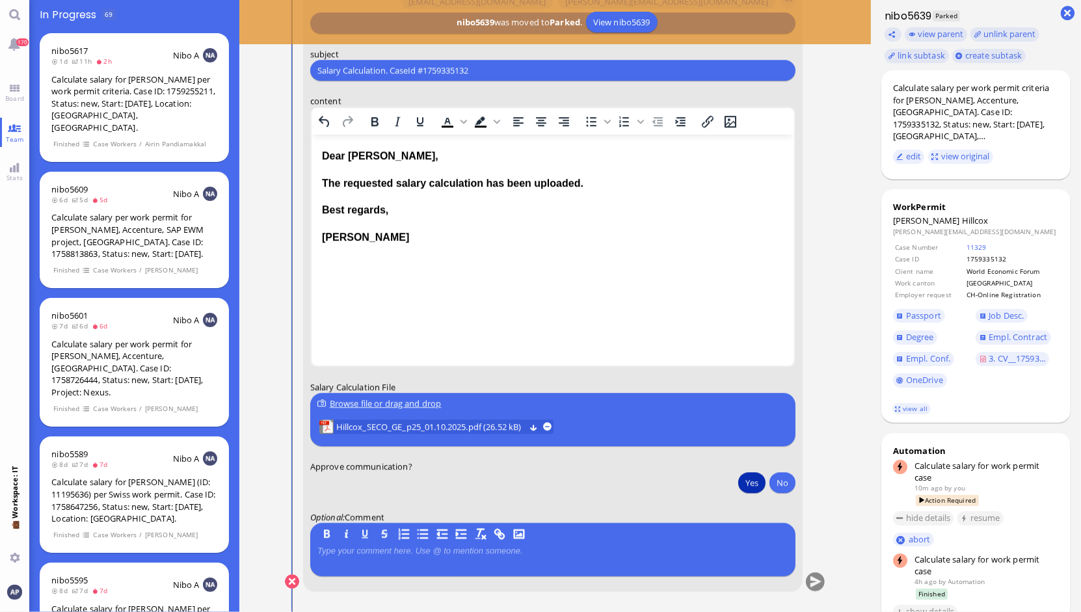
click at [743, 479] on button "Yes" at bounding box center [751, 482] width 27 height 21
click at [805, 575] on button "submit" at bounding box center [815, 582] width 20 height 20
click at [742, 479] on button "Yes" at bounding box center [751, 482] width 27 height 21
click at [812, 582] on button "submit" at bounding box center [815, 582] width 20 height 20
click at [741, 485] on button "Yes" at bounding box center [751, 482] width 27 height 21
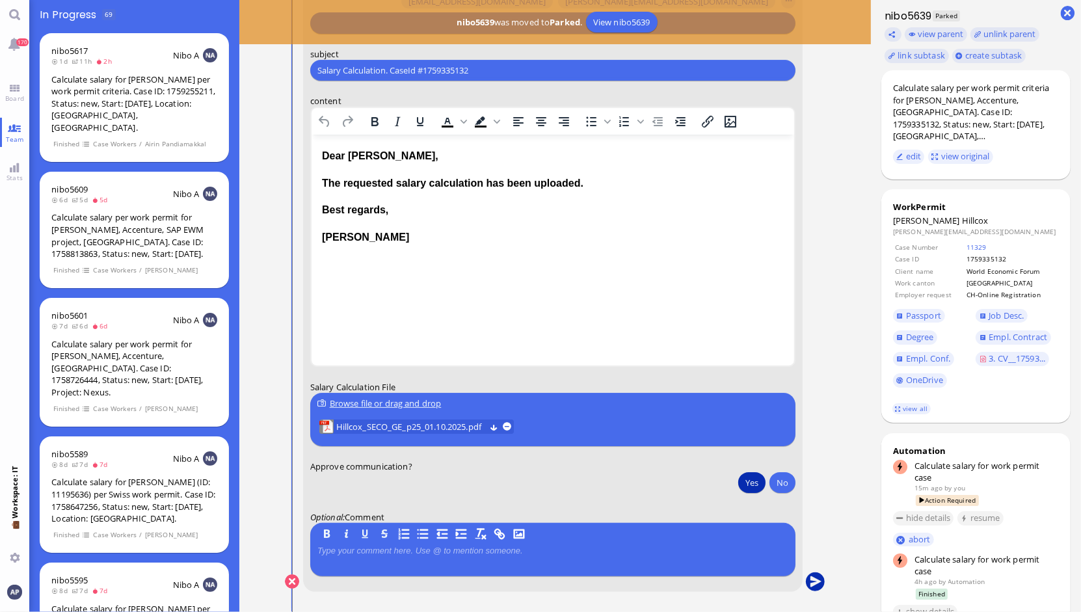
click at [808, 582] on button "submit" at bounding box center [815, 582] width 20 height 20
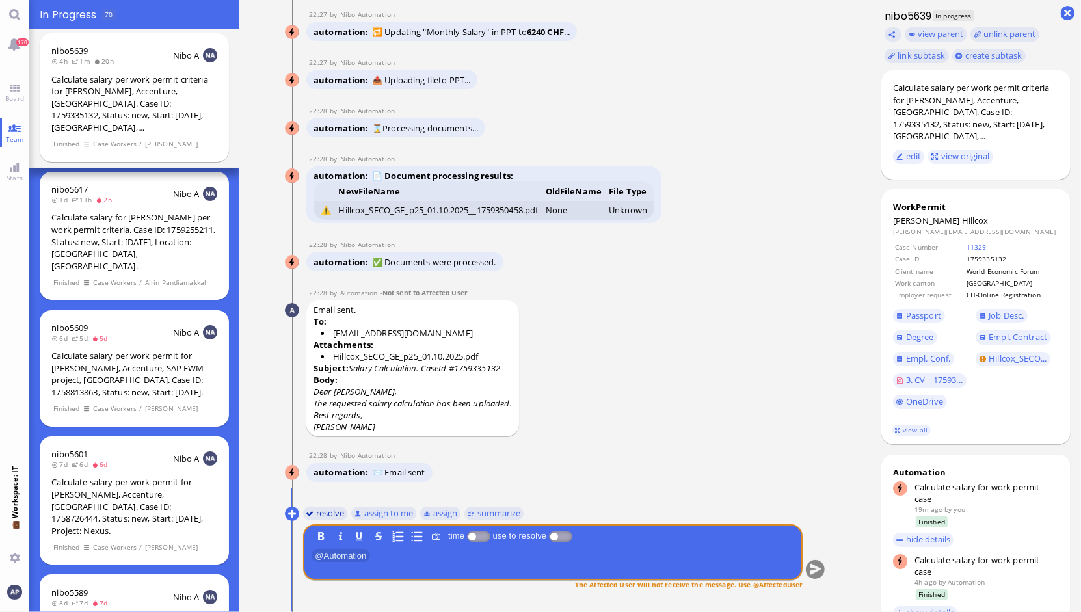
click at [311, 516] on button "resolve" at bounding box center [324, 513] width 45 height 14
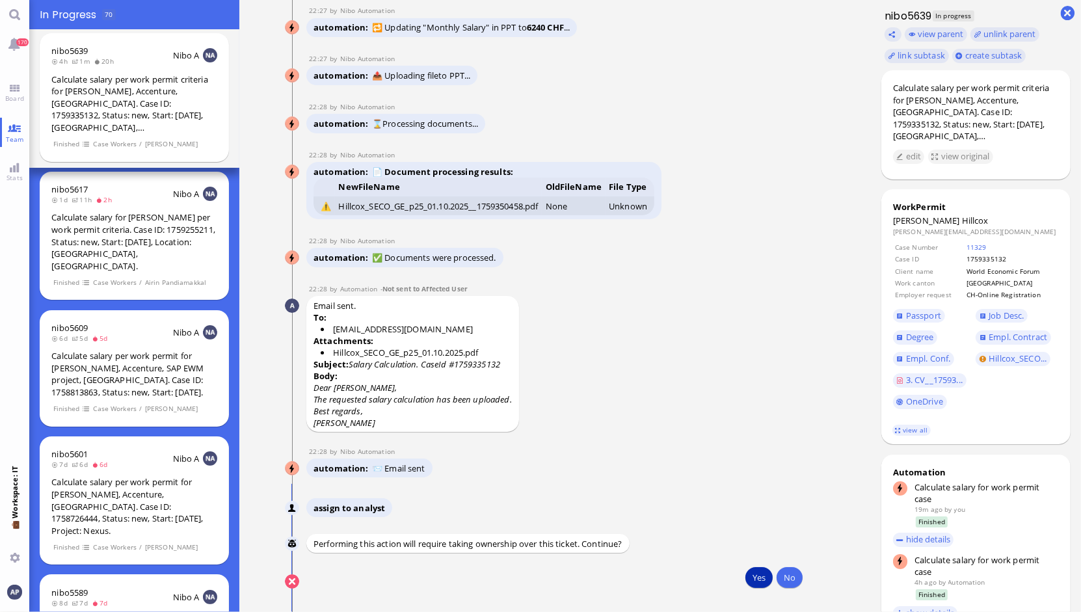
click at [746, 578] on button "Yes" at bounding box center [758, 577] width 27 height 21
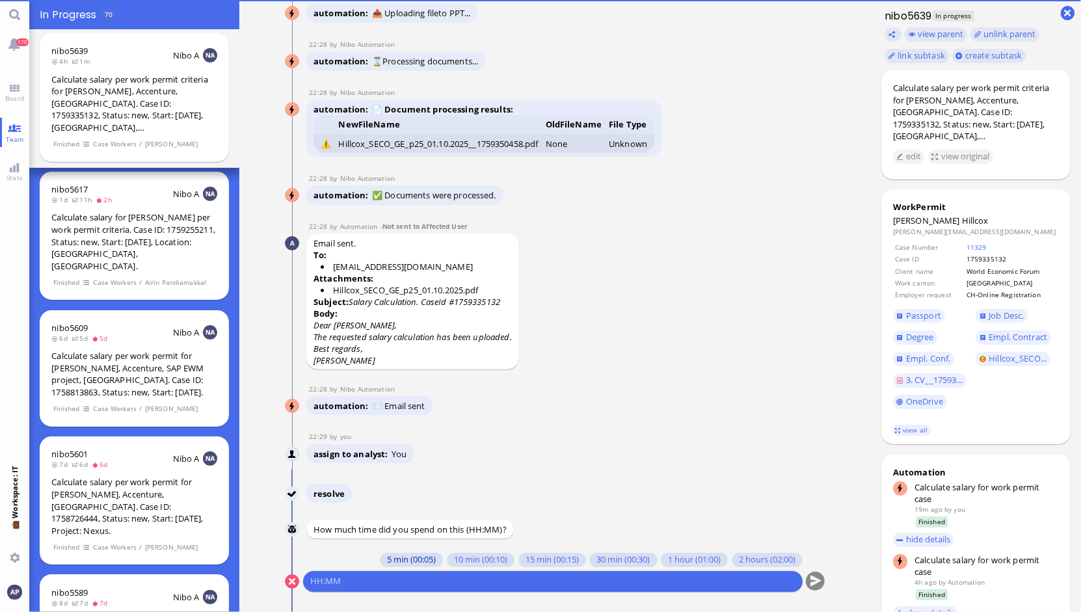
click at [388, 559] on button "5 min (00:05)" at bounding box center [411, 560] width 63 height 14
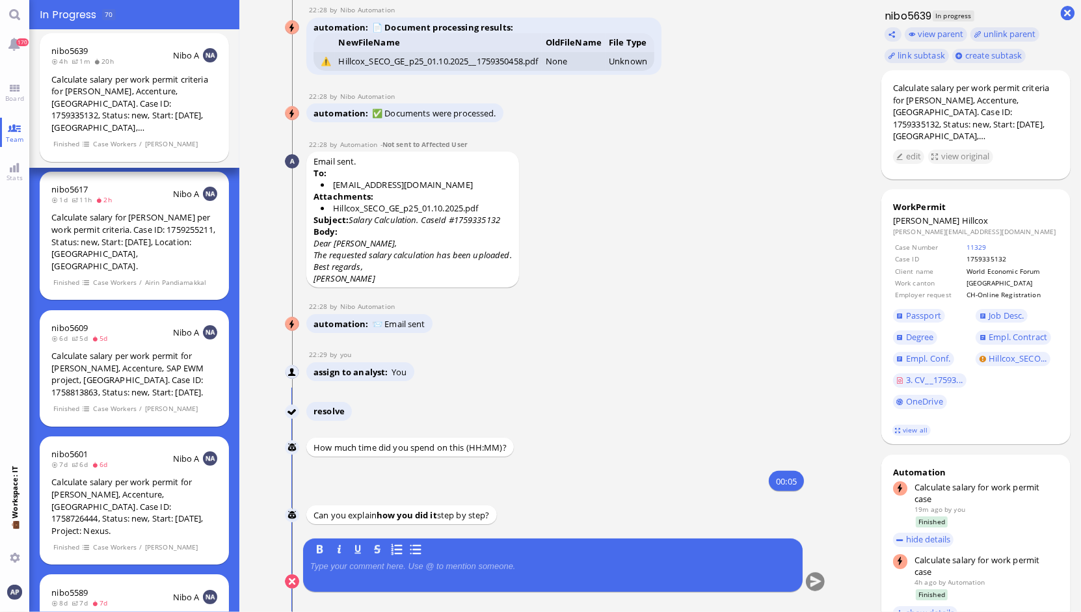
click at [384, 567] on p at bounding box center [552, 566] width 485 height 10
click at [808, 577] on button "submit" at bounding box center [815, 582] width 20 height 20
